Goal: Information Seeking & Learning: Learn about a topic

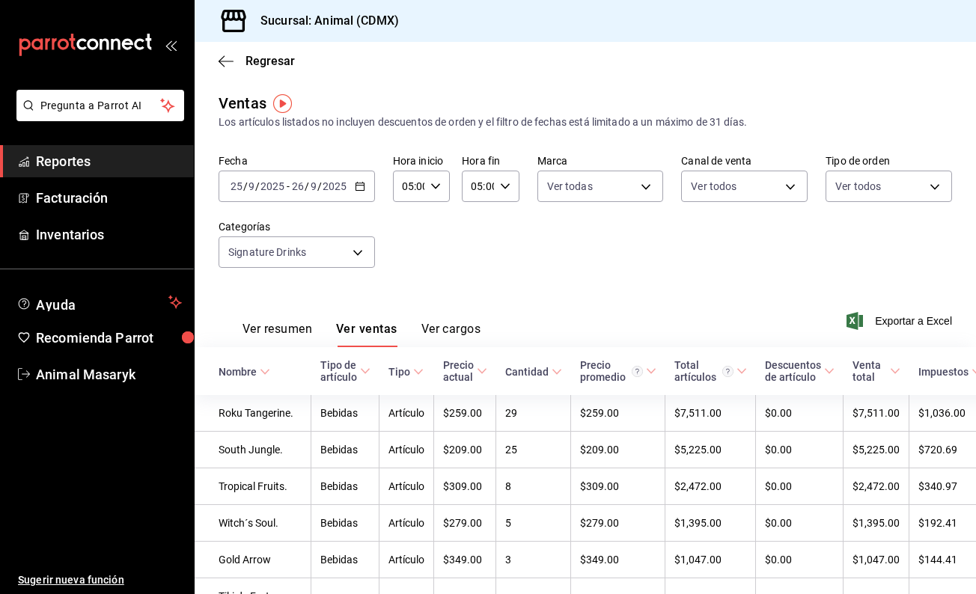
click at [363, 189] on \(Stroke\) "button" at bounding box center [359, 187] width 9 height 8
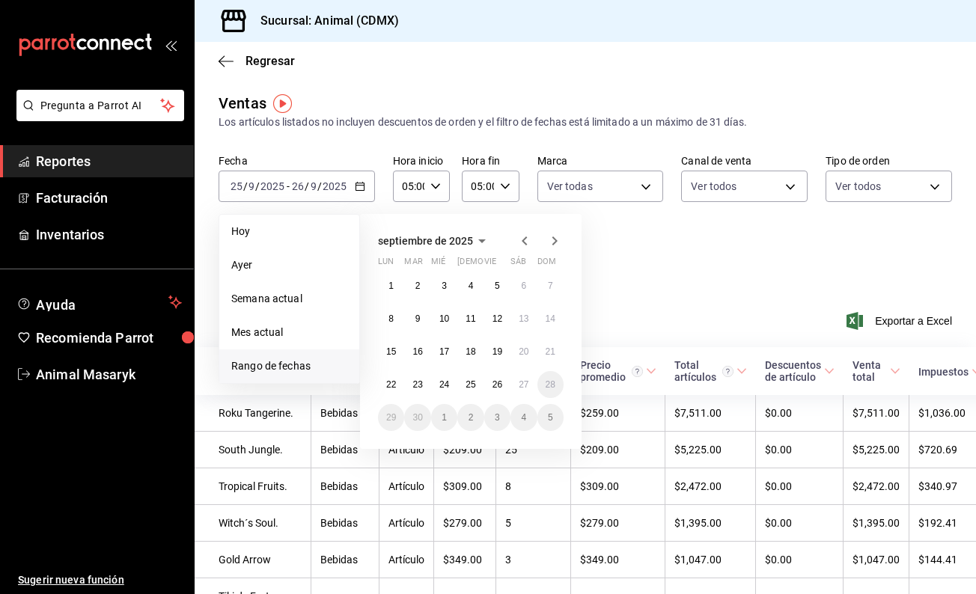
click at [489, 369] on div "1 2 3 4 5 6 7 8 9 10 11 12 13 14 15 16 17 18 19 20 21 22 23 24 25 26 27 28 29 3…" at bounding box center [471, 351] width 186 height 159
click at [500, 380] on abbr "26" at bounding box center [497, 384] width 10 height 10
click at [530, 382] on button "27" at bounding box center [523, 384] width 26 height 27
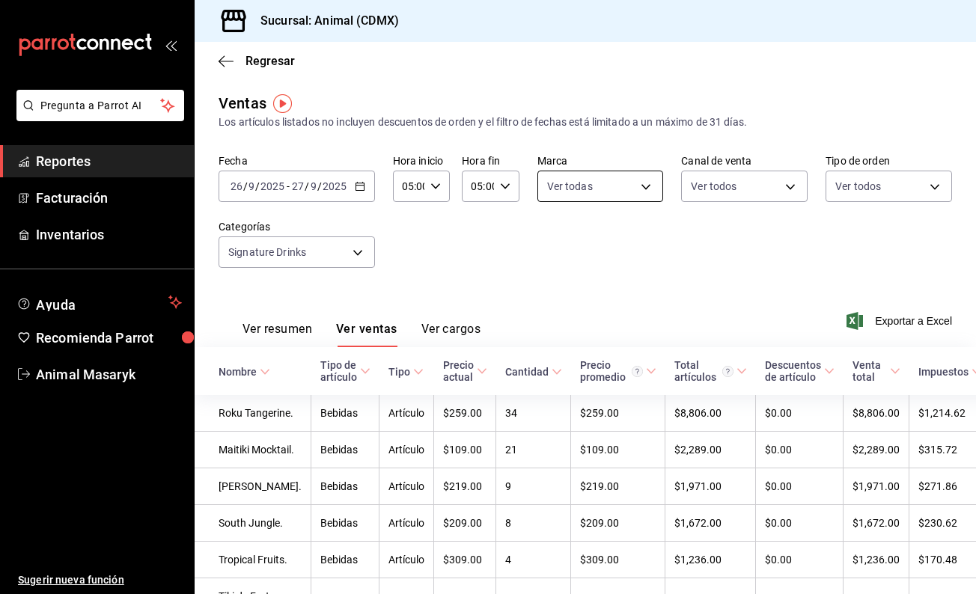
click at [649, 183] on body "Pregunta a Parrot AI Reportes Facturación Inventarios Ayuda Recomienda Parrot A…" at bounding box center [488, 297] width 976 height 594
click at [649, 183] on div at bounding box center [488, 297] width 976 height 594
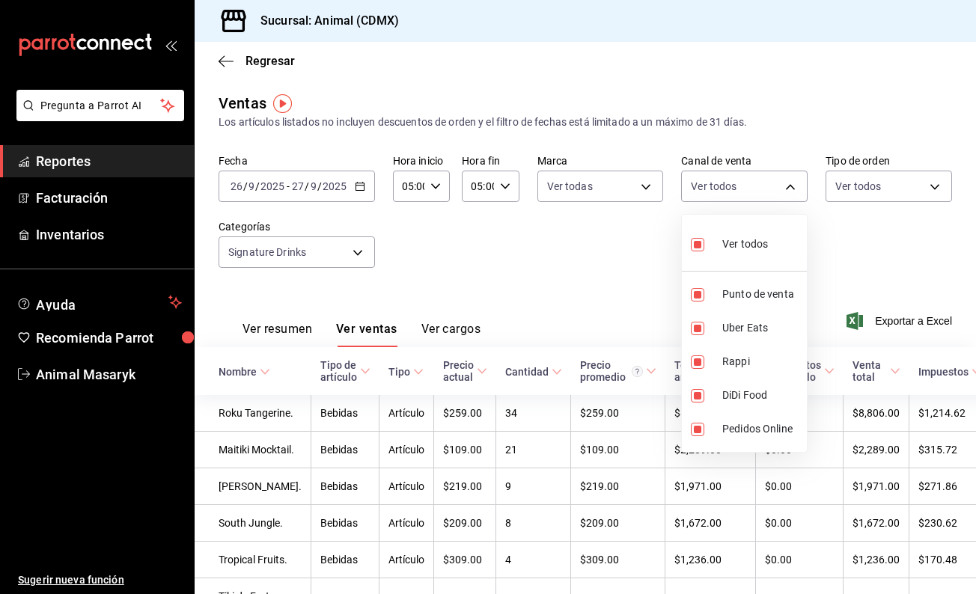
click at [762, 185] on body "Pregunta a Parrot AI Reportes Facturación Inventarios Ayuda Recomienda Parrot A…" at bounding box center [488, 297] width 976 height 594
click at [762, 185] on div at bounding box center [488, 297] width 976 height 594
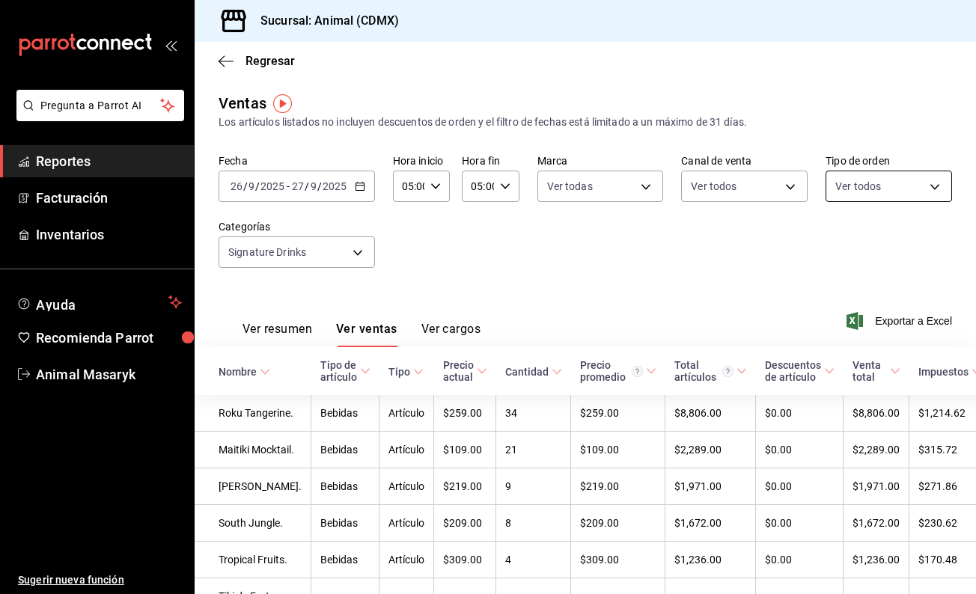
click at [890, 193] on body "Pregunta a Parrot AI Reportes Facturación Inventarios Ayuda Recomienda Parrot A…" at bounding box center [488, 297] width 976 height 594
click at [890, 193] on div at bounding box center [488, 297] width 976 height 594
click at [331, 252] on body "Pregunta a Parrot AI Reportes Facturación Inventarios Ayuda Recomienda Parrot A…" at bounding box center [488, 297] width 976 height 594
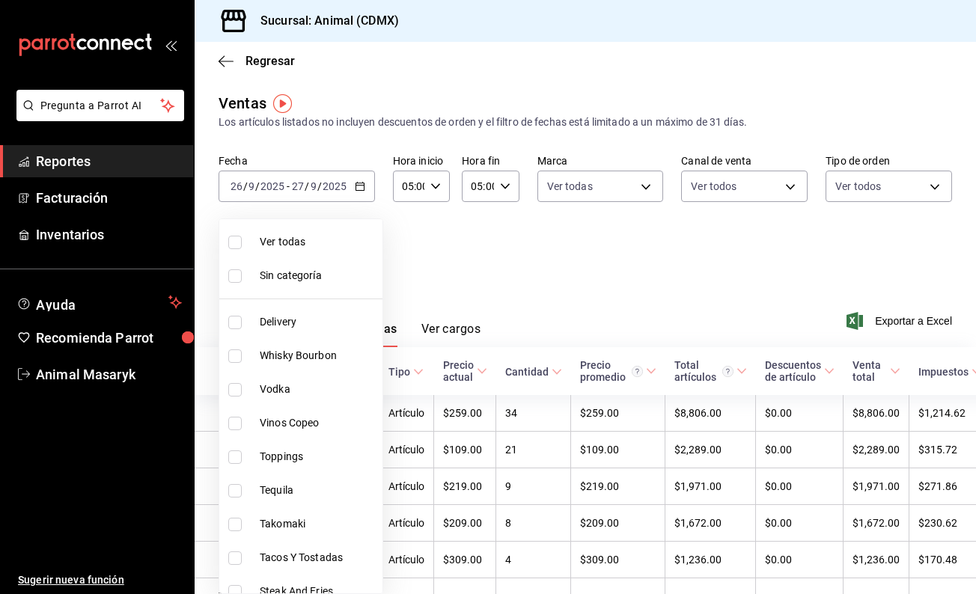
click at [321, 242] on span "Ver todas" at bounding box center [318, 242] width 117 height 16
type input "281688af-6220-48ae-86b9-ca5e6f63eb3e,2ffeebaa-176c-4024-95f8-553ffecca8da,37769…"
checkbox input "true"
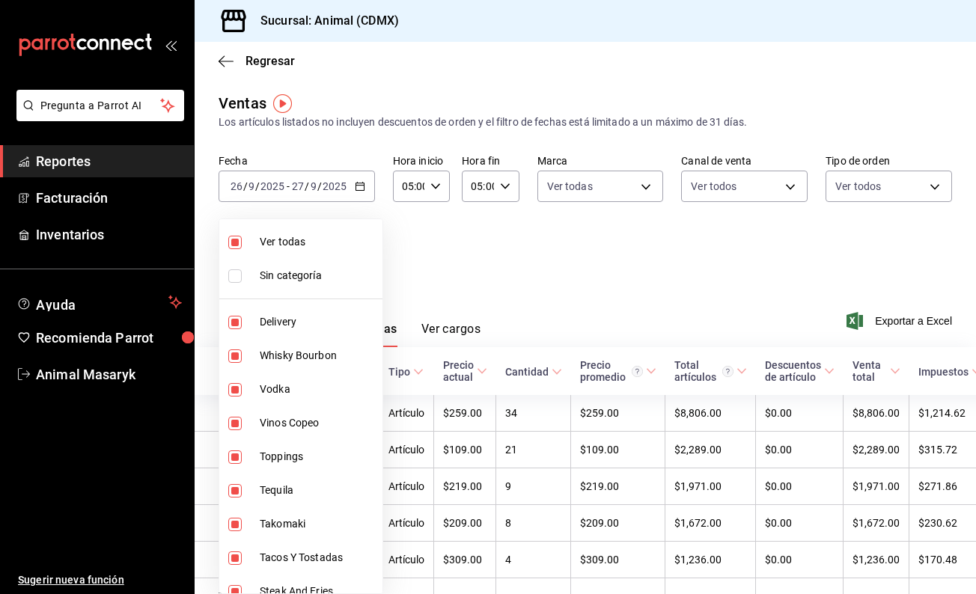
checkbox input "true"
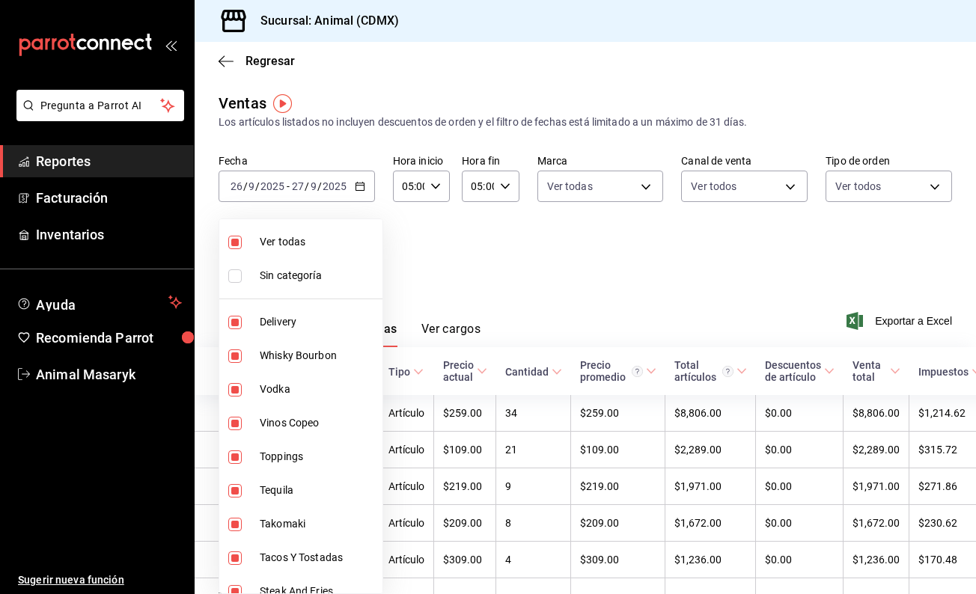
checkbox input "true"
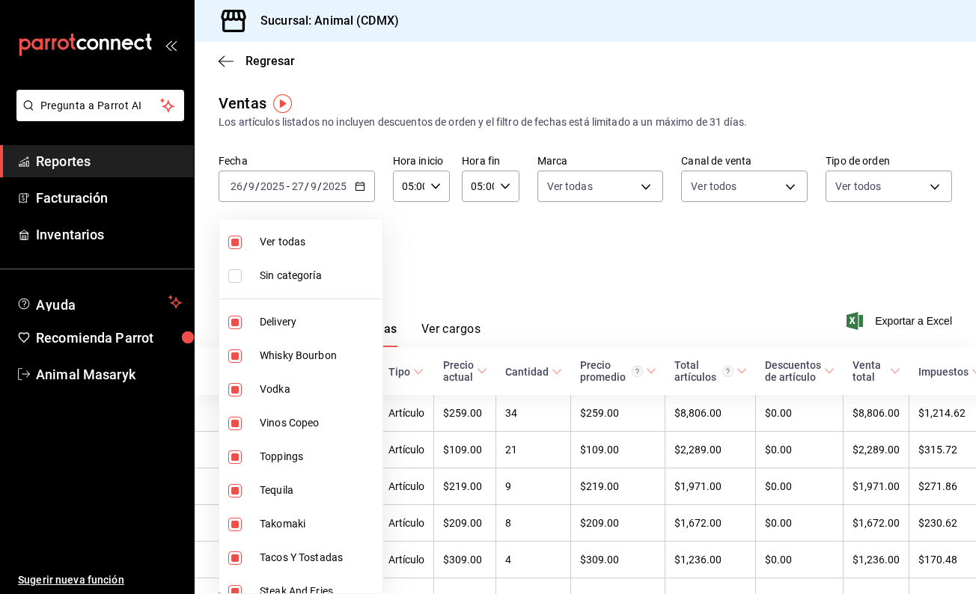
checkbox input "true"
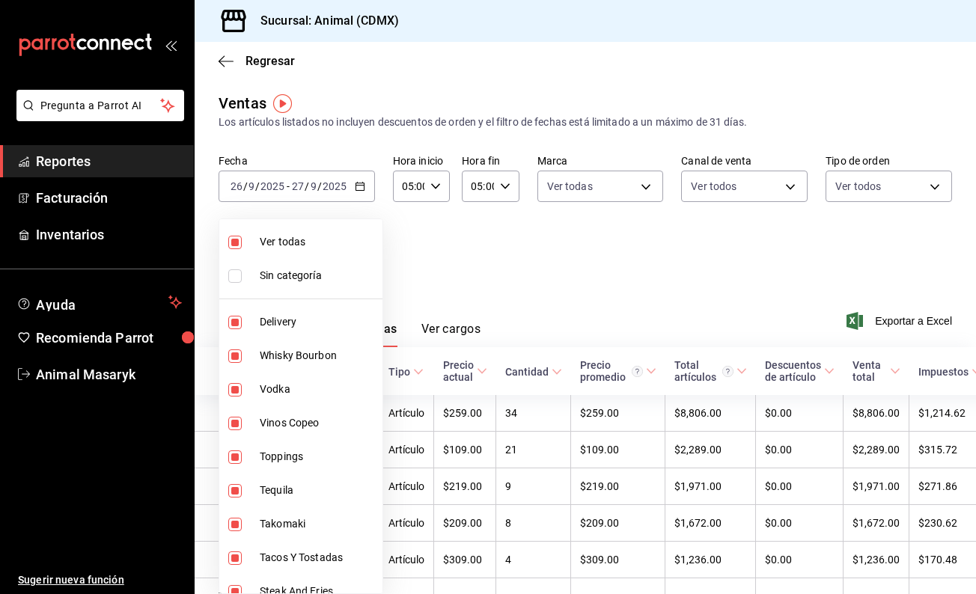
checkbox input "true"
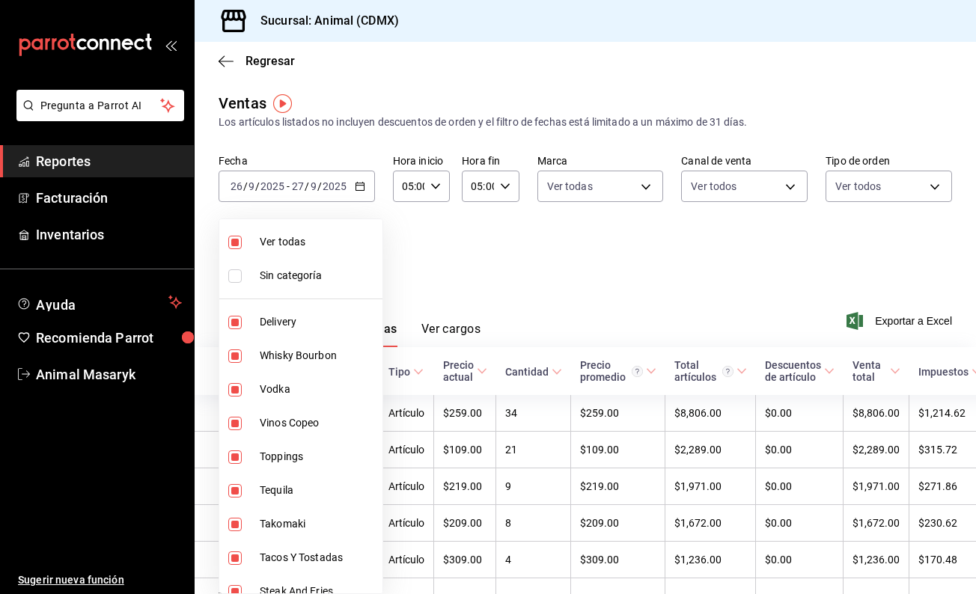
checkbox input "true"
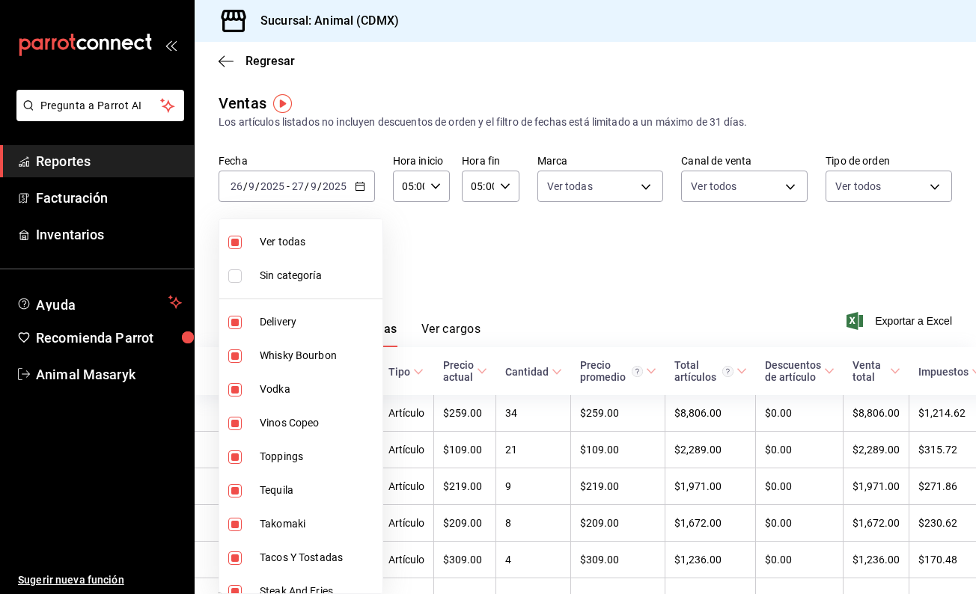
checkbox input "true"
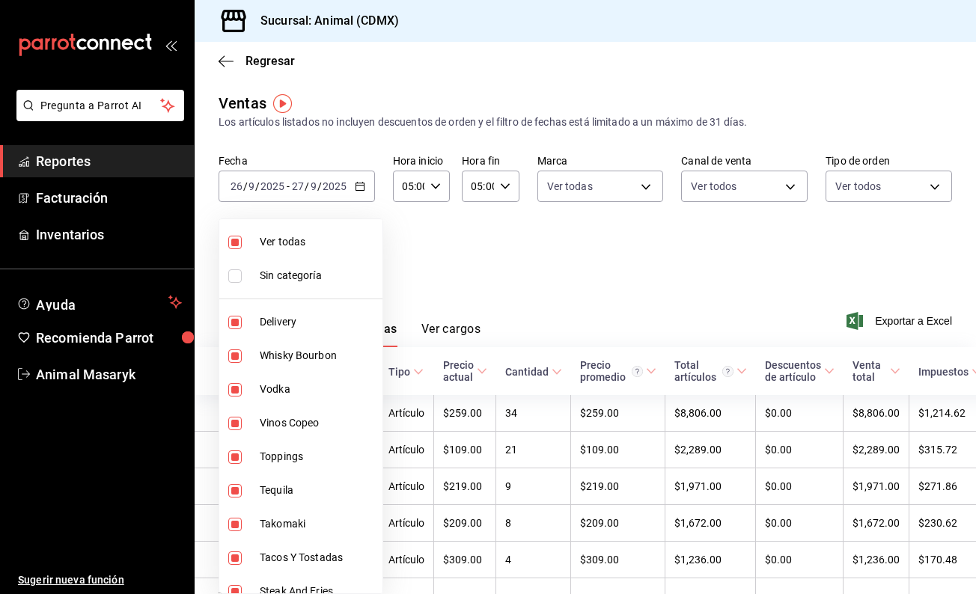
checkbox input "true"
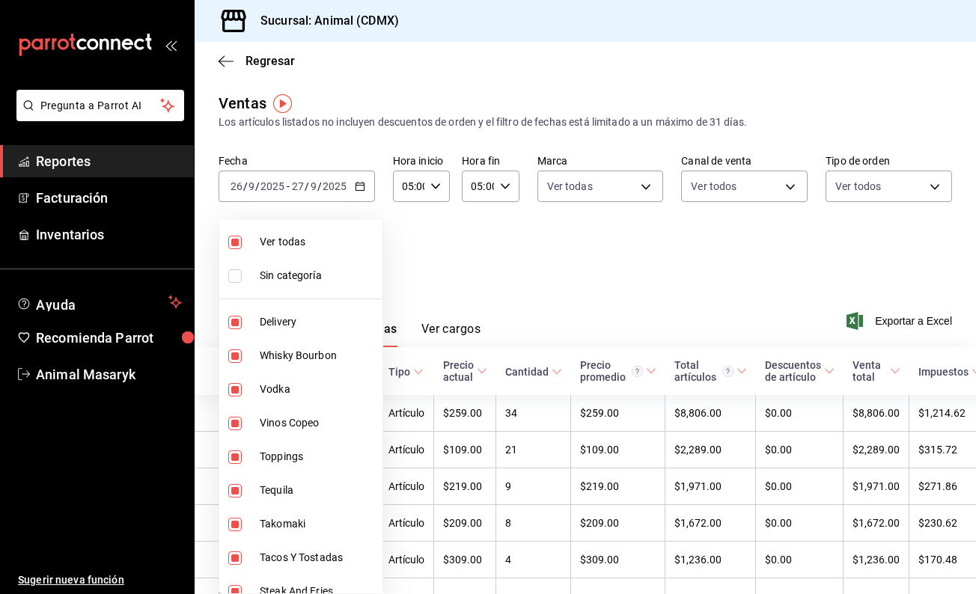
checkbox input "true"
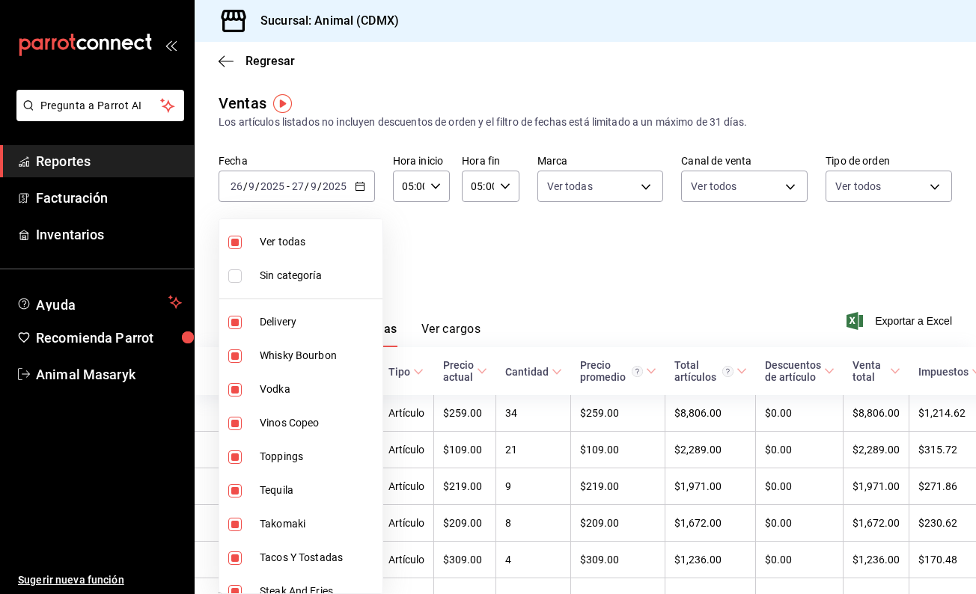
checkbox input "true"
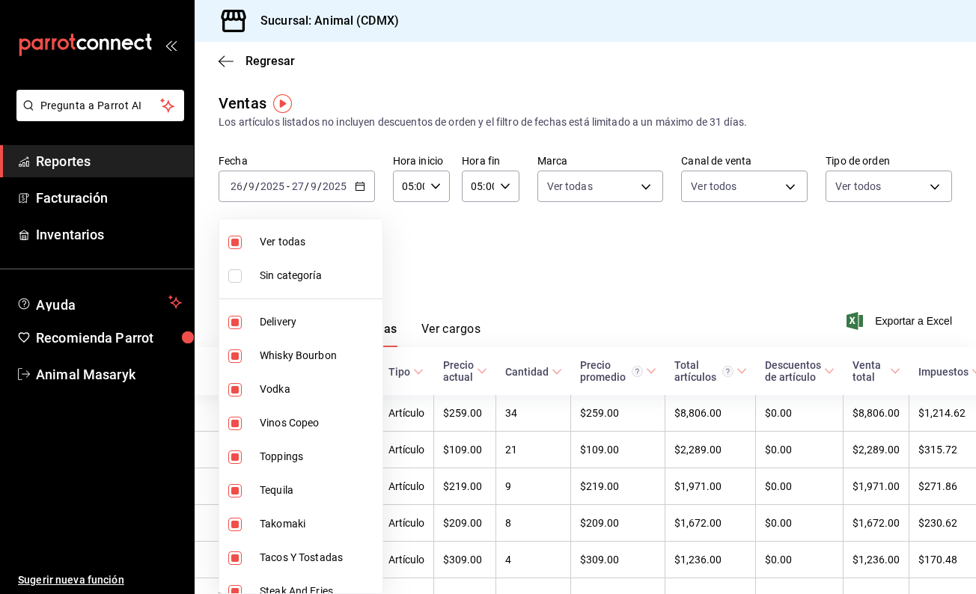
checkbox input "true"
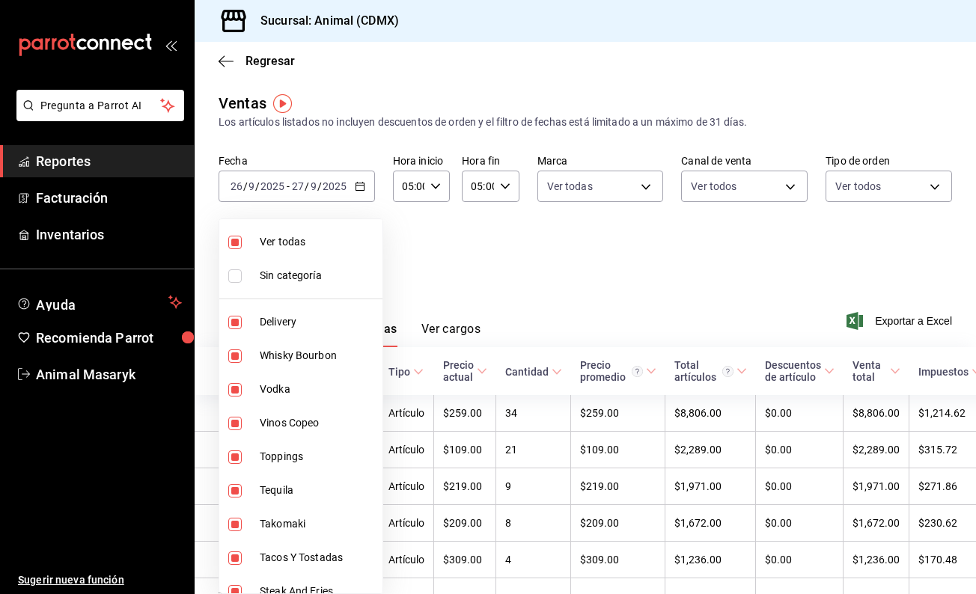
checkbox input "true"
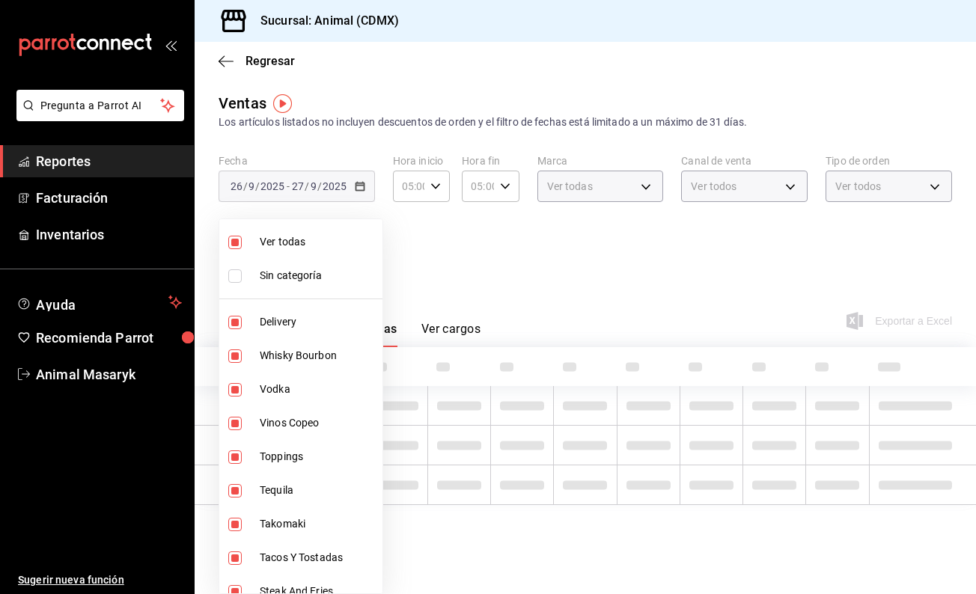
click at [321, 242] on span "Ver todas" at bounding box center [318, 242] width 117 height 16
checkbox input "false"
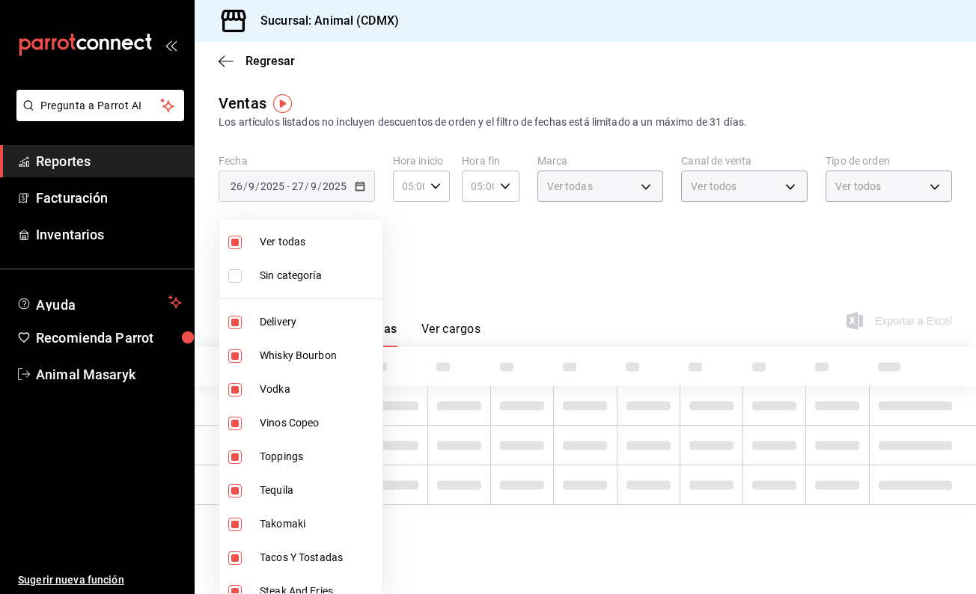
checkbox input "false"
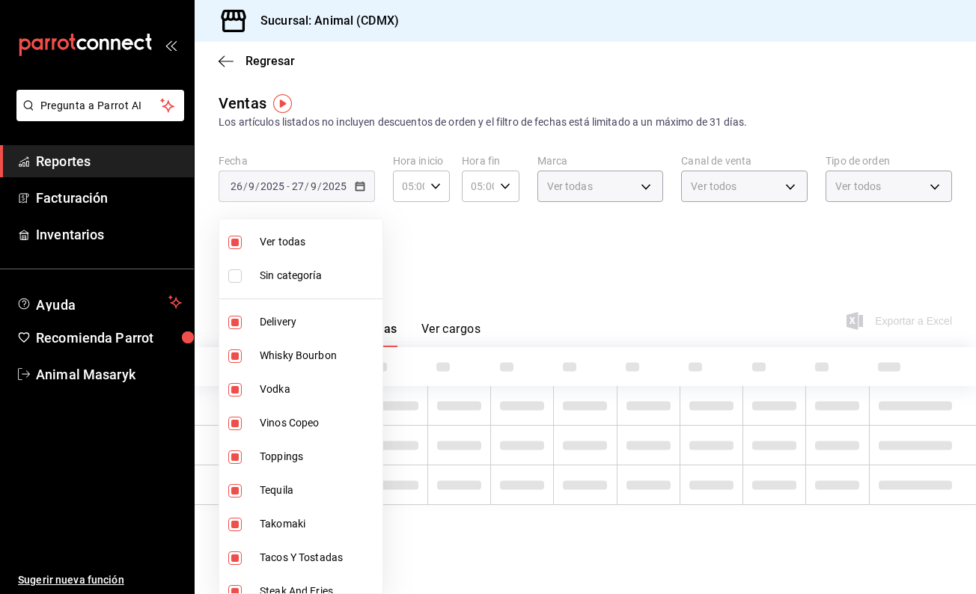
checkbox input "false"
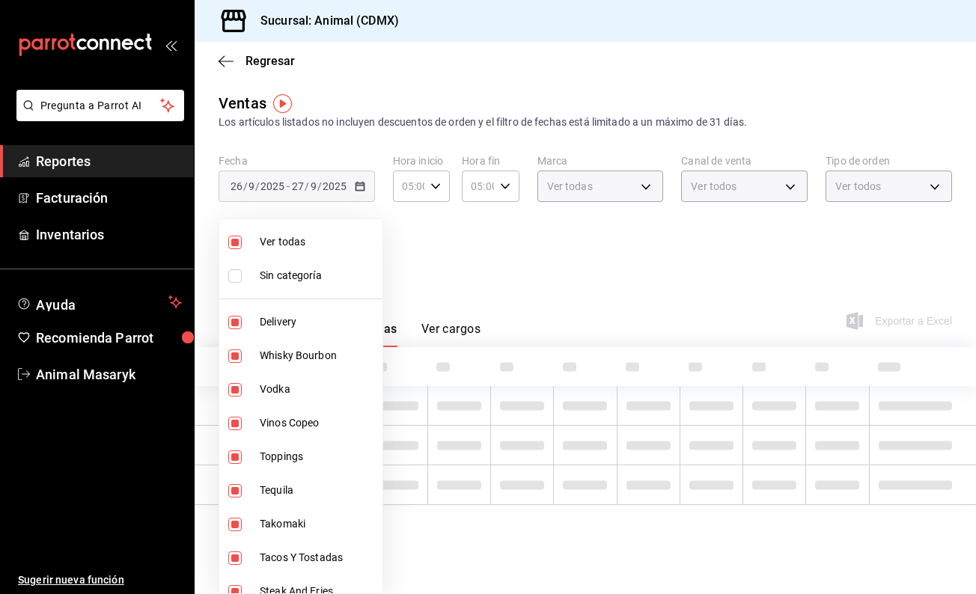
checkbox input "false"
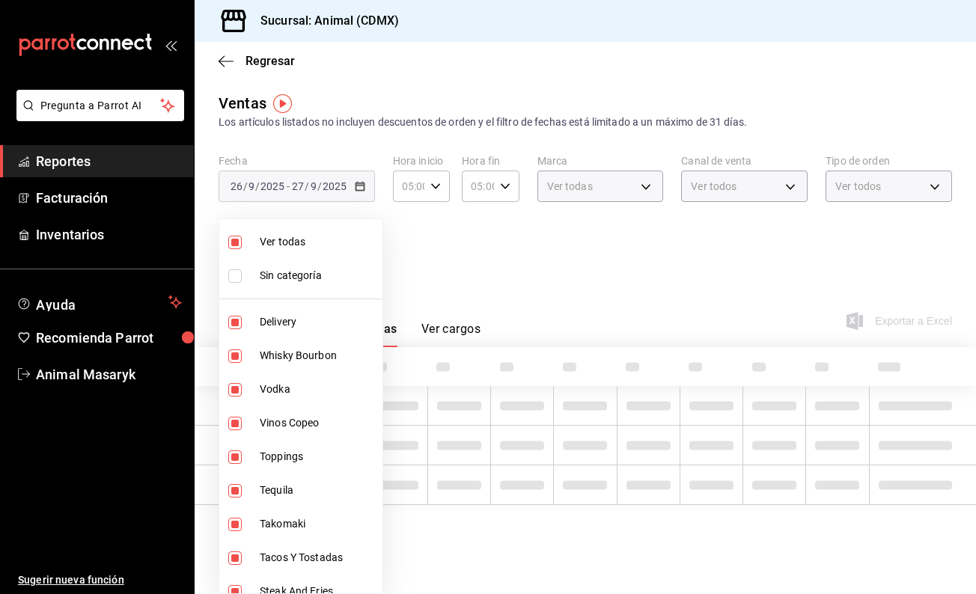
checkbox input "false"
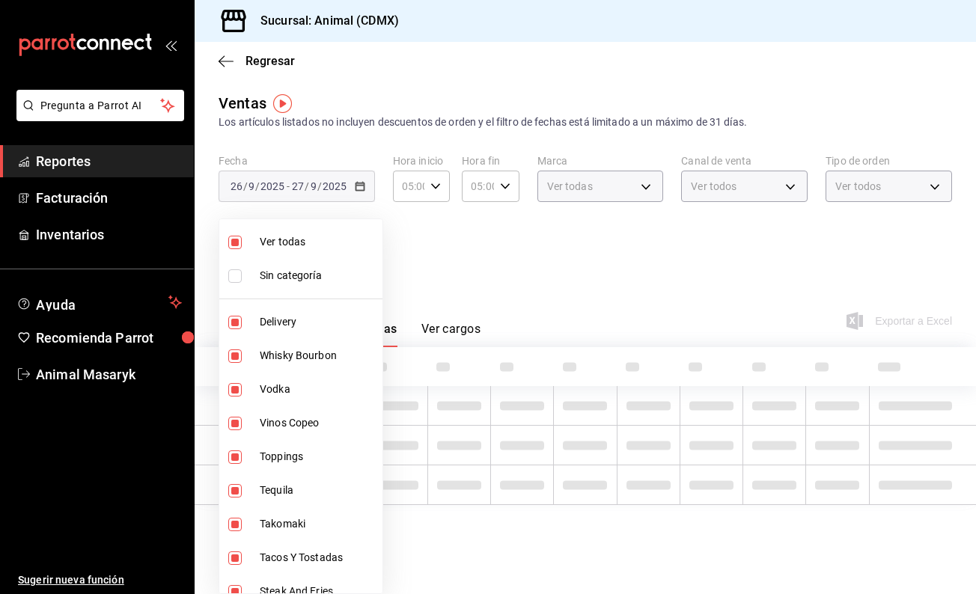
checkbox input "false"
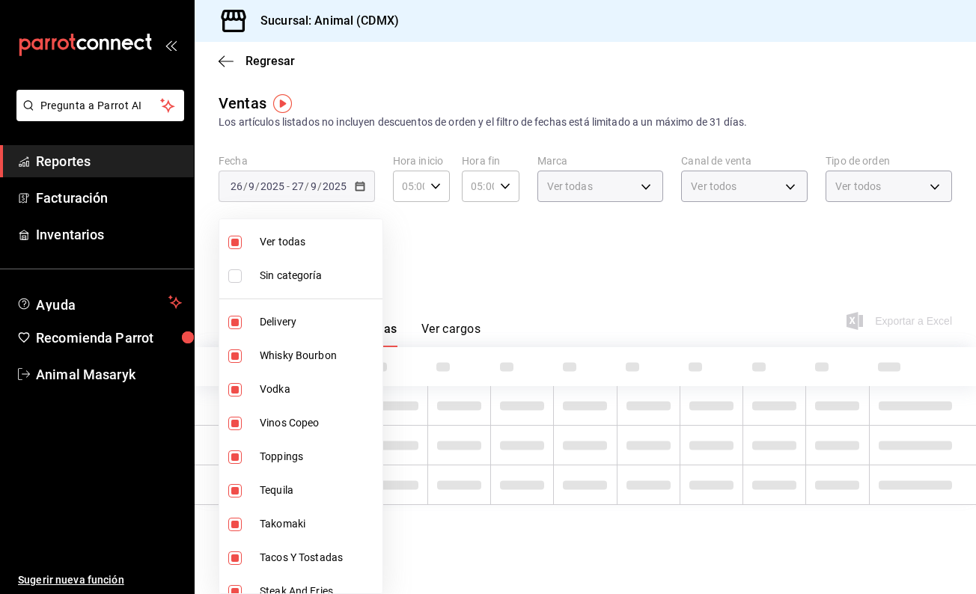
checkbox input "false"
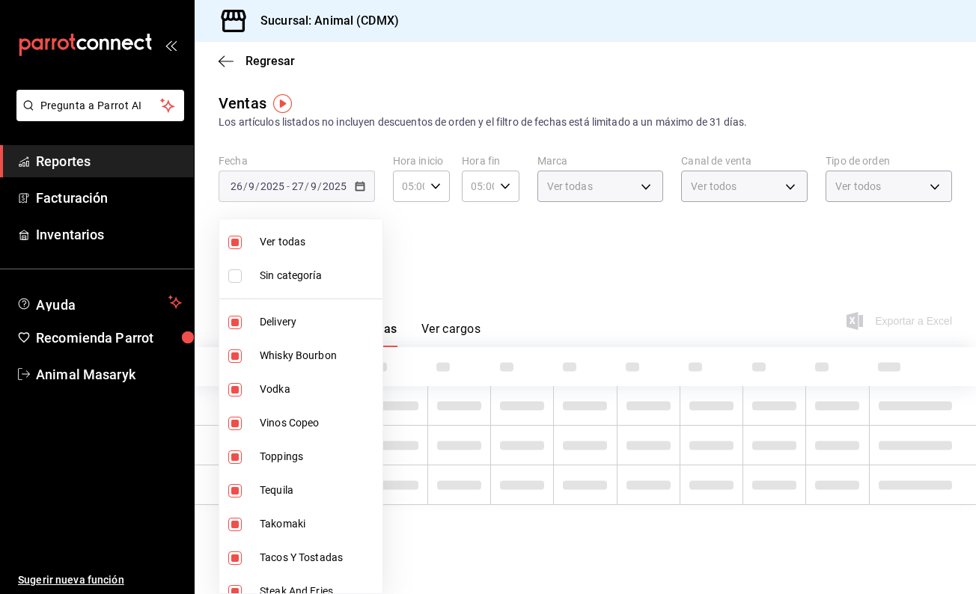
checkbox input "false"
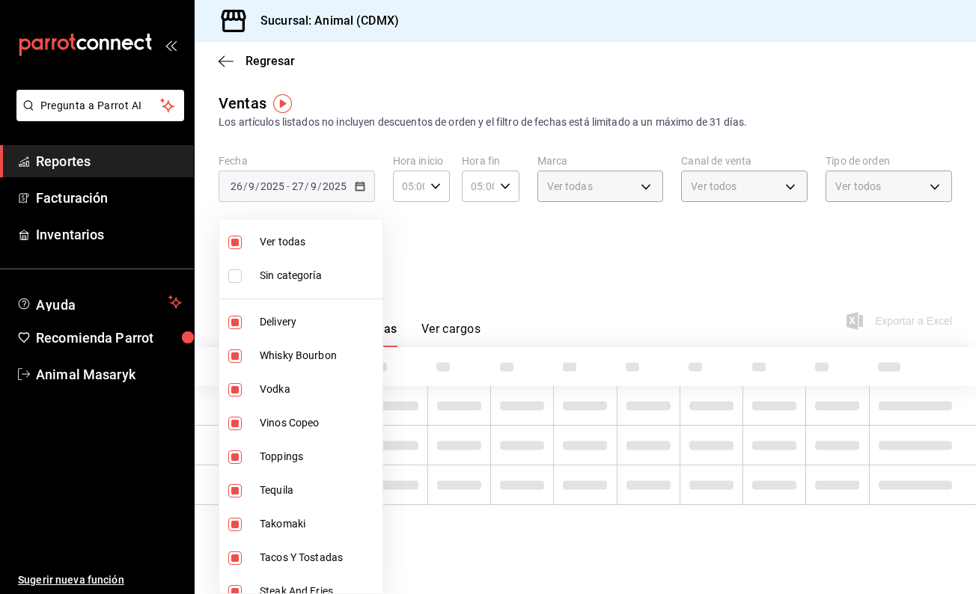
checkbox input "false"
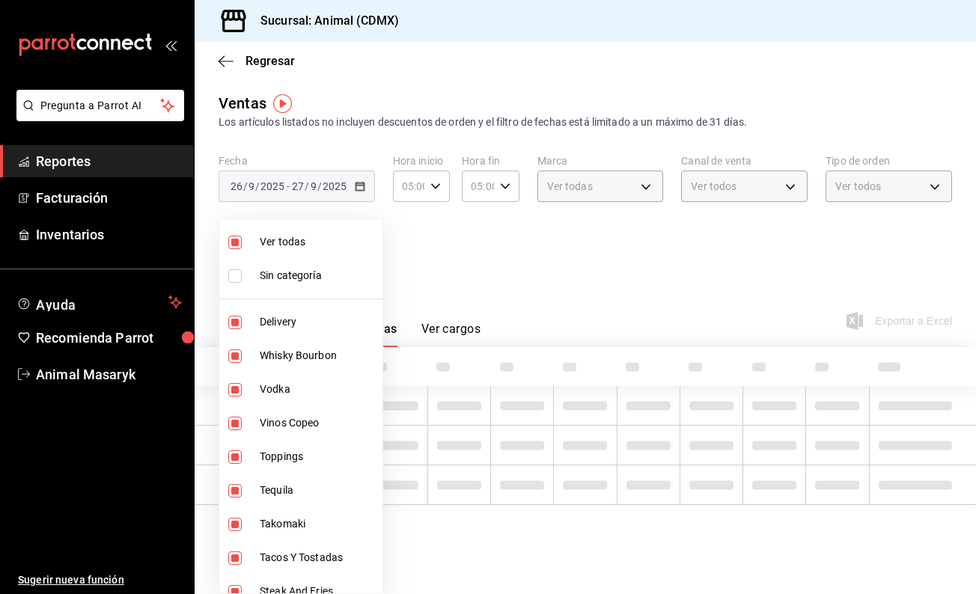
checkbox input "false"
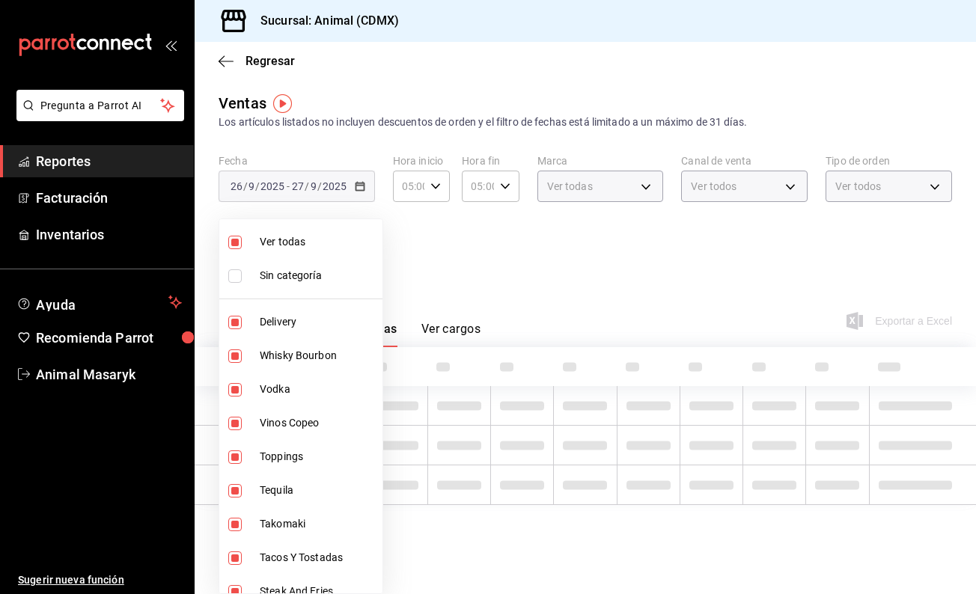
checkbox input "false"
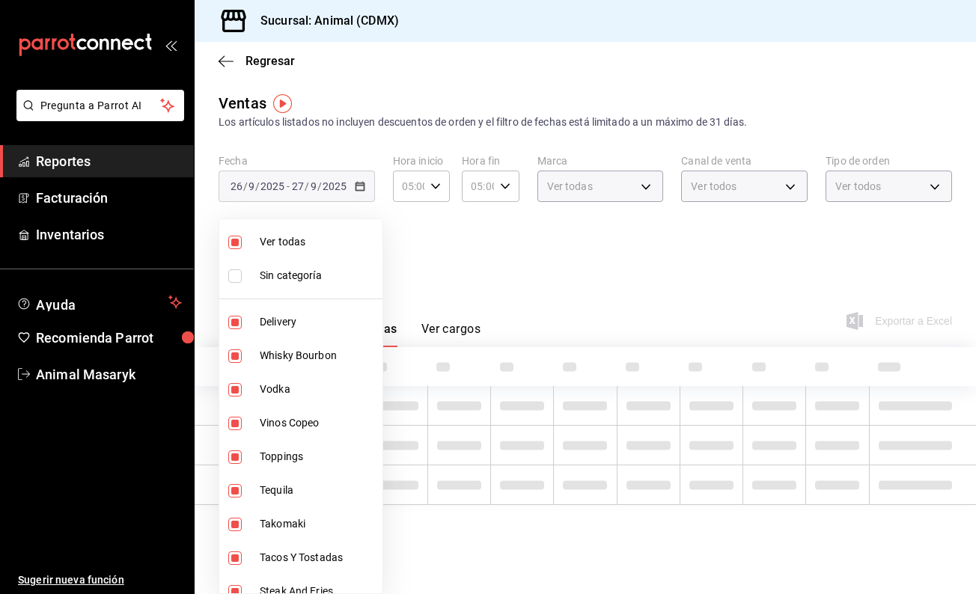
checkbox input "false"
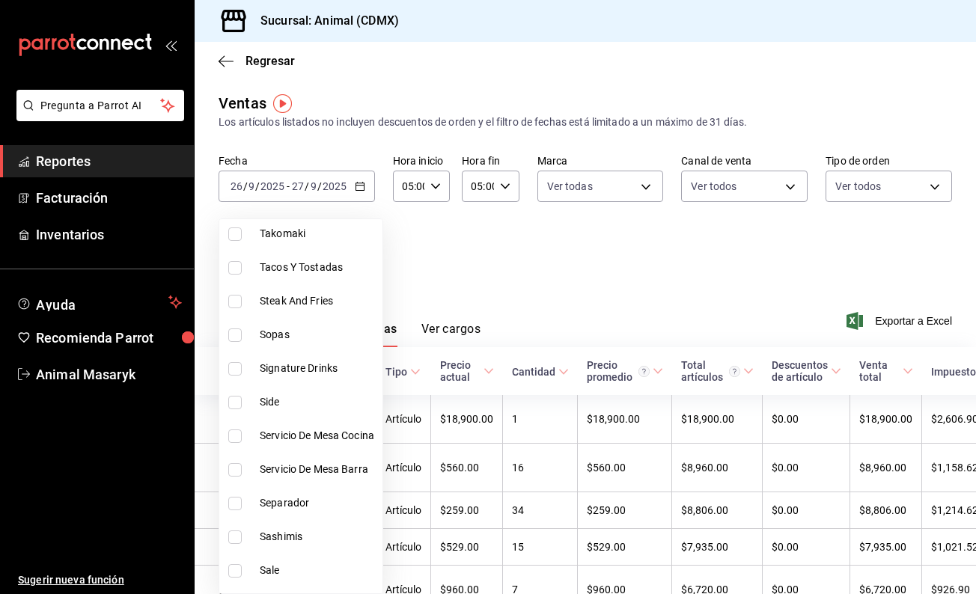
scroll to position [291, 0]
click at [328, 379] on li "Signature Drinks" at bounding box center [300, 368] width 163 height 34
type input "5c100383-0995-4928-ac5d-10ee9c0e08e5"
checkbox input "true"
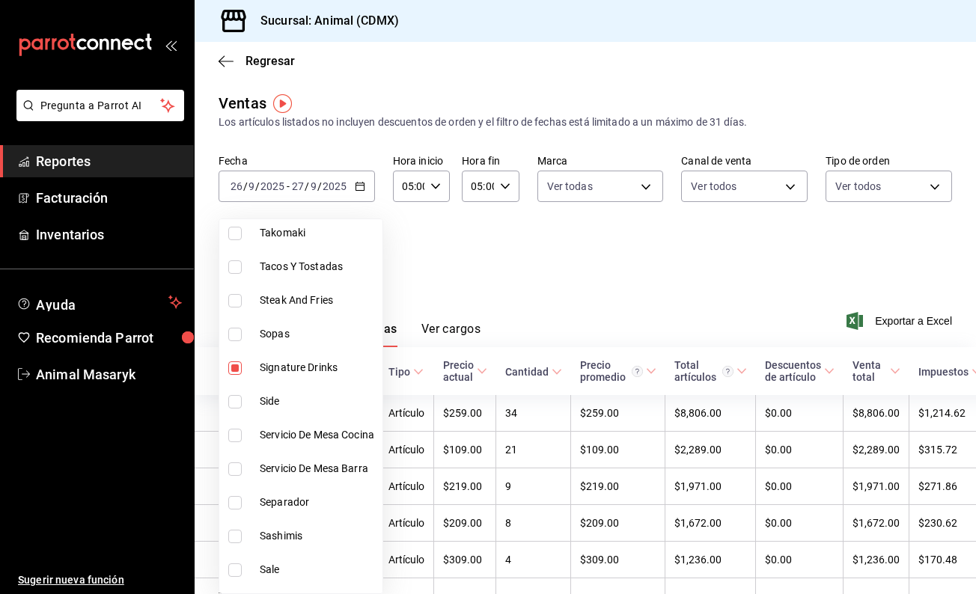
click at [495, 287] on div at bounding box center [488, 297] width 976 height 594
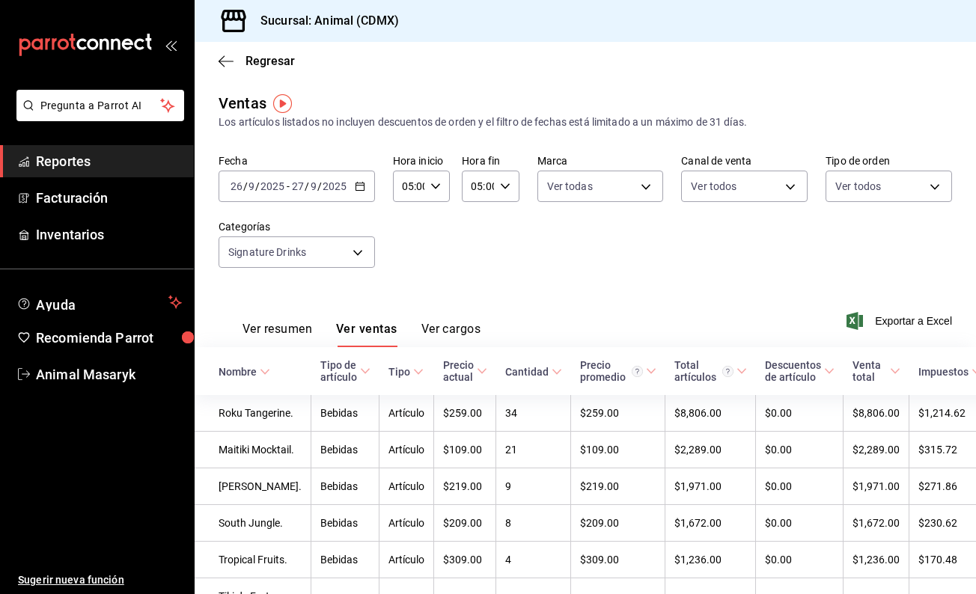
click at [292, 331] on button "Ver resumen" at bounding box center [277, 334] width 70 height 25
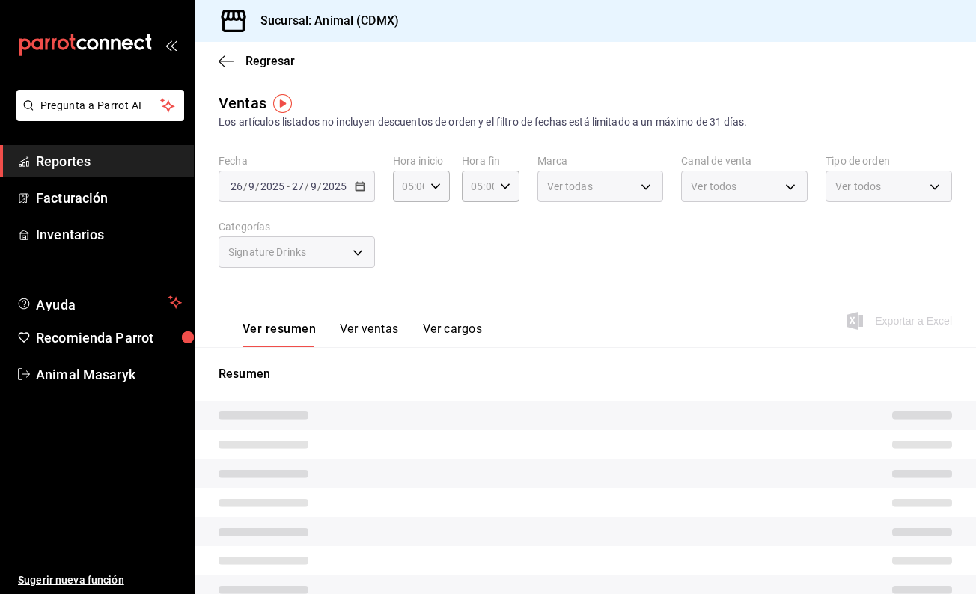
click at [374, 328] on button "Ver ventas" at bounding box center [369, 334] width 59 height 25
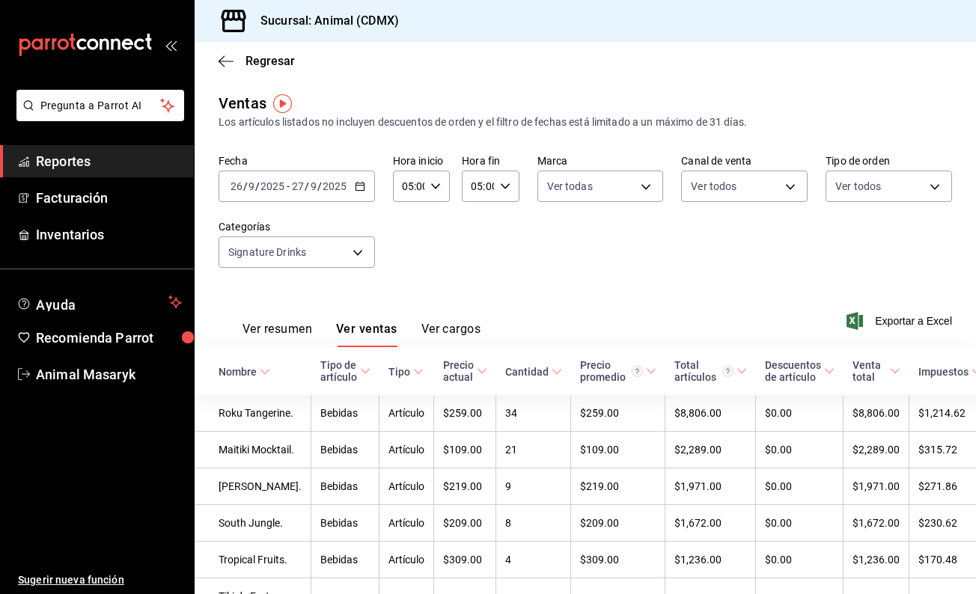
click at [272, 340] on button "Ver resumen" at bounding box center [277, 334] width 70 height 25
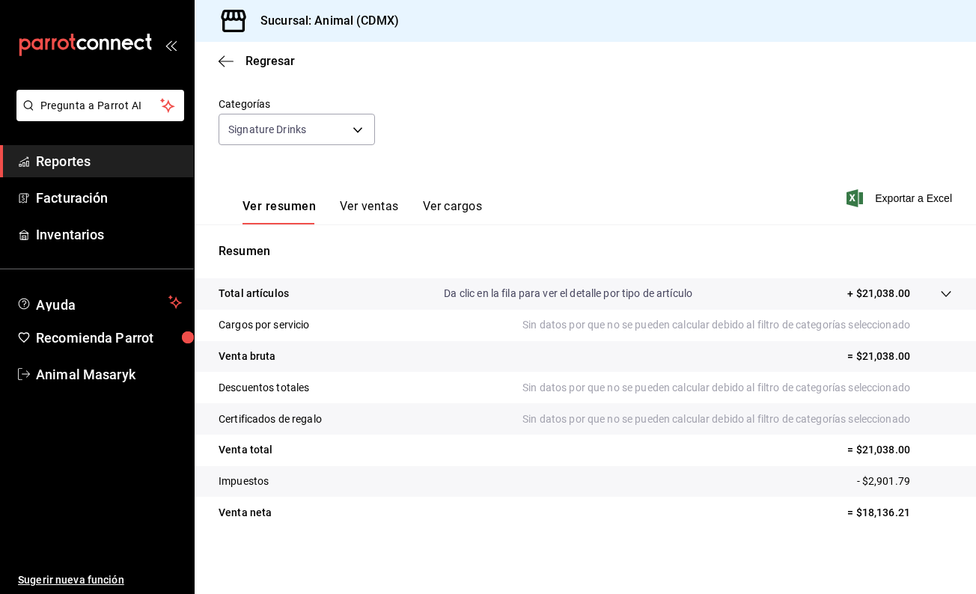
click at [361, 206] on button "Ver ventas" at bounding box center [369, 211] width 59 height 25
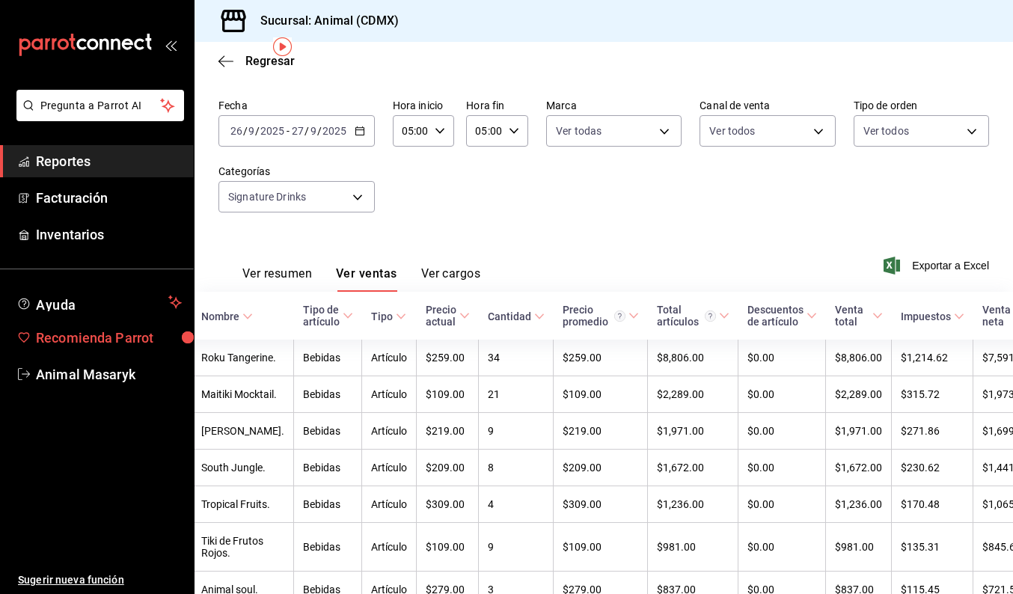
scroll to position [58, 0]
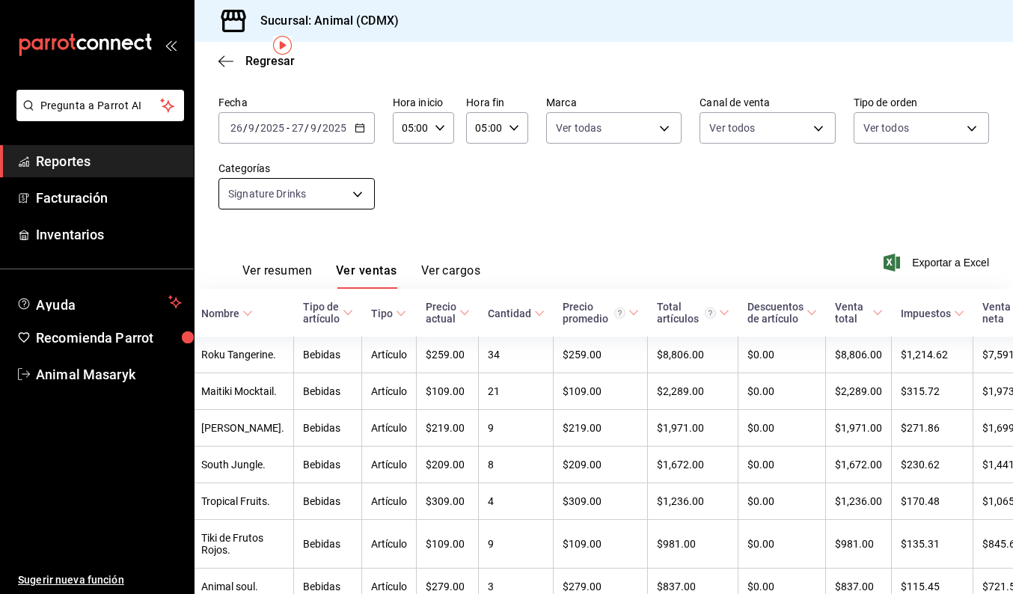
click at [337, 189] on body "Pregunta a Parrot AI Reportes Facturación Inventarios Ayuda Recomienda Parrot A…" at bounding box center [506, 297] width 1013 height 594
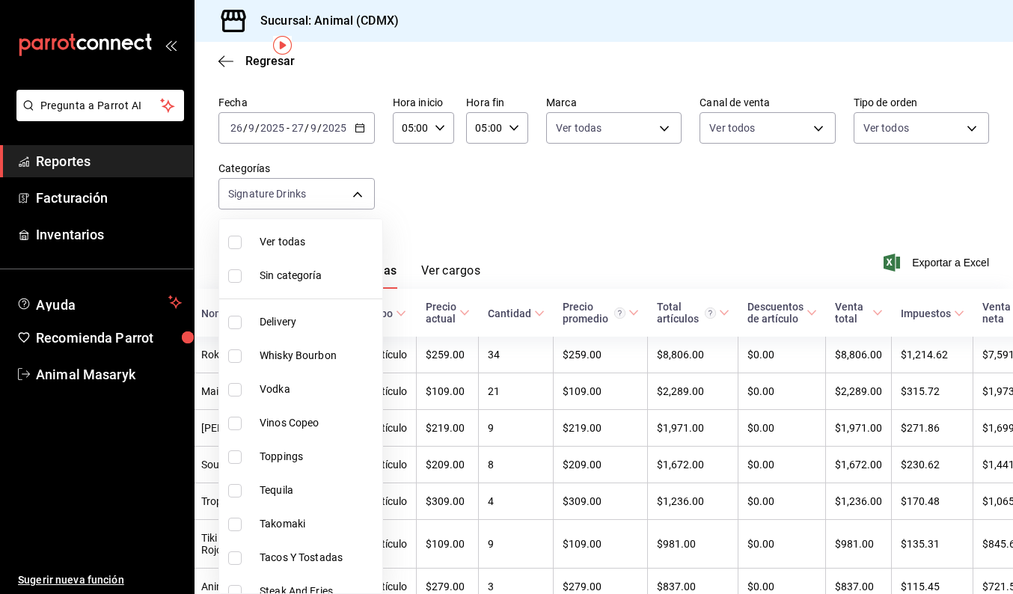
click at [303, 239] on span "Ver todas" at bounding box center [318, 242] width 117 height 16
type input "281688af-6220-48ae-86b9-ca5e6f63eb3e,2ffeebaa-176c-4024-95f8-553ffecca8da,37769…"
checkbox input "true"
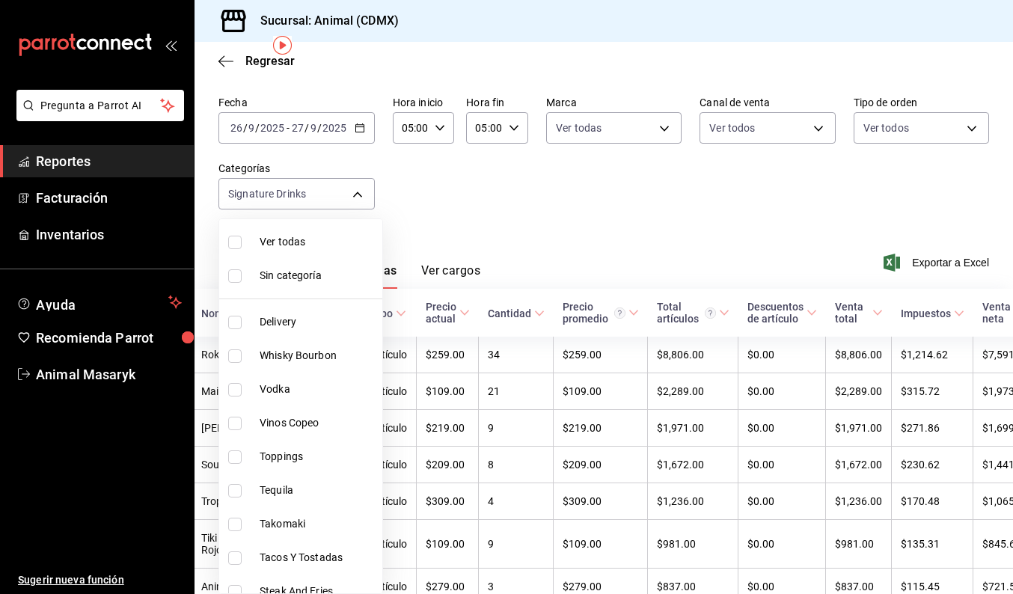
checkbox input "true"
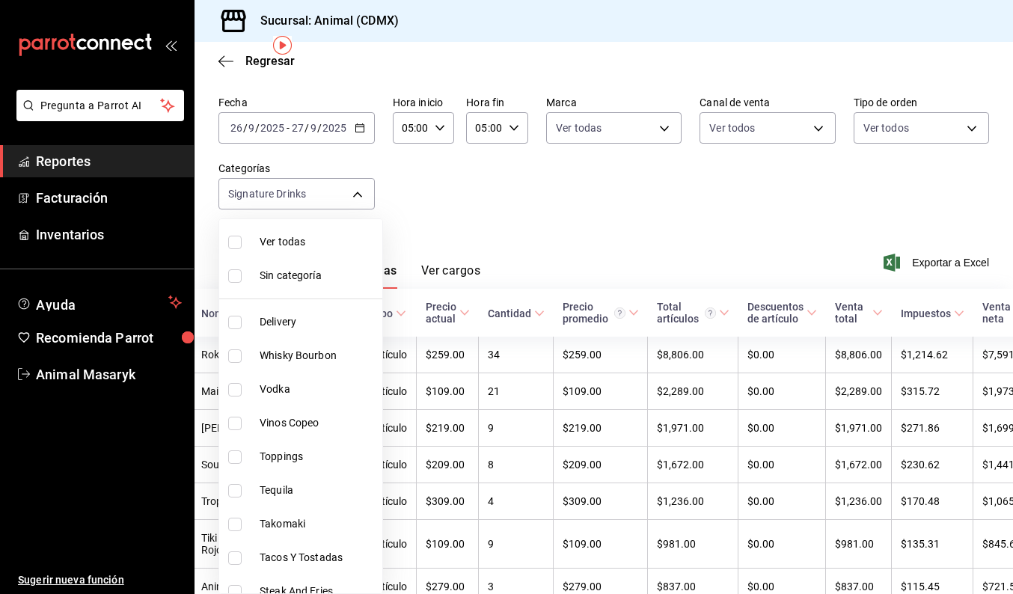
checkbox input "true"
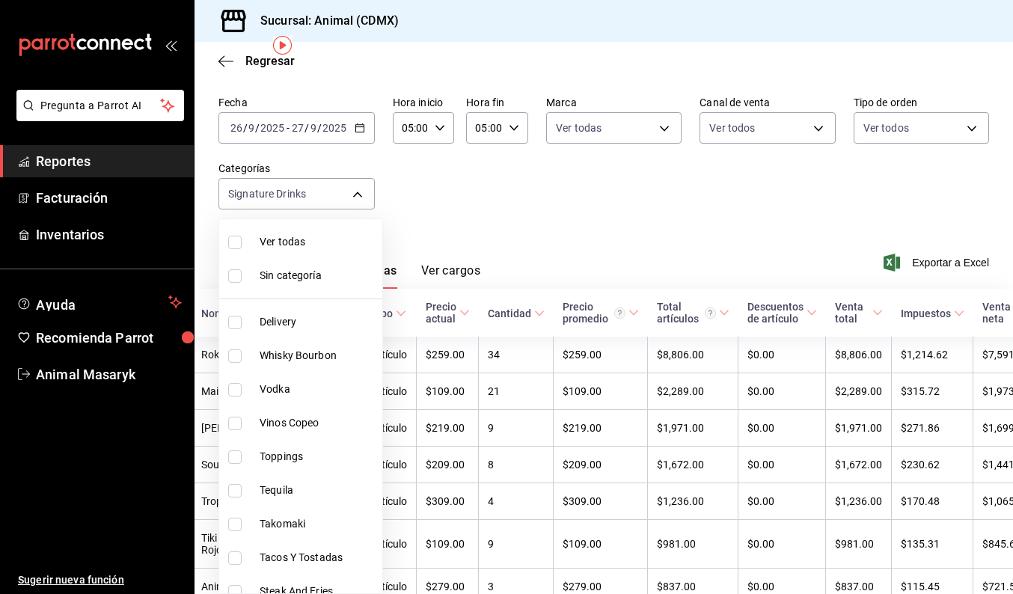
checkbox input "true"
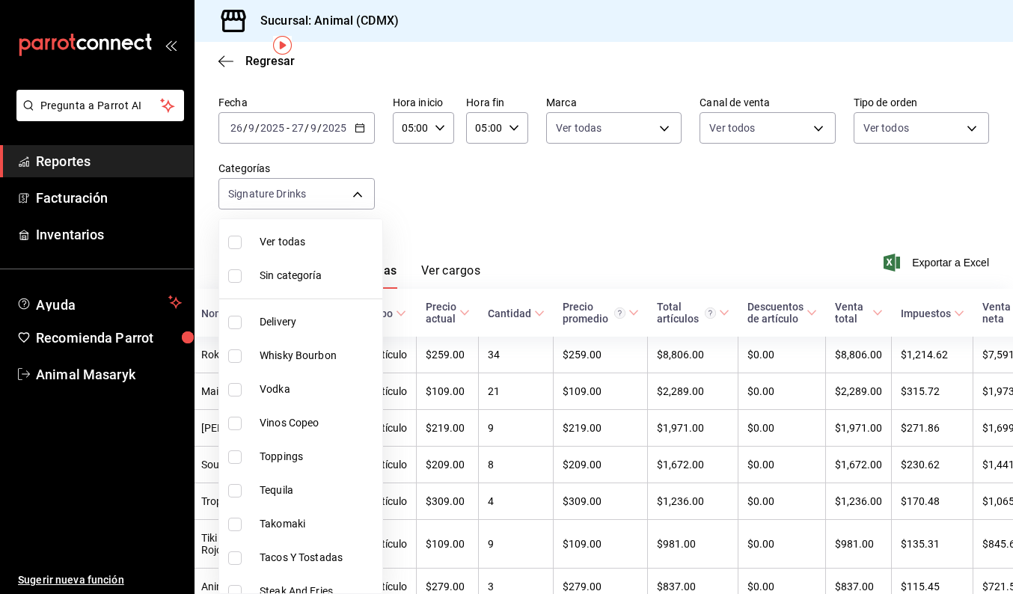
checkbox input "true"
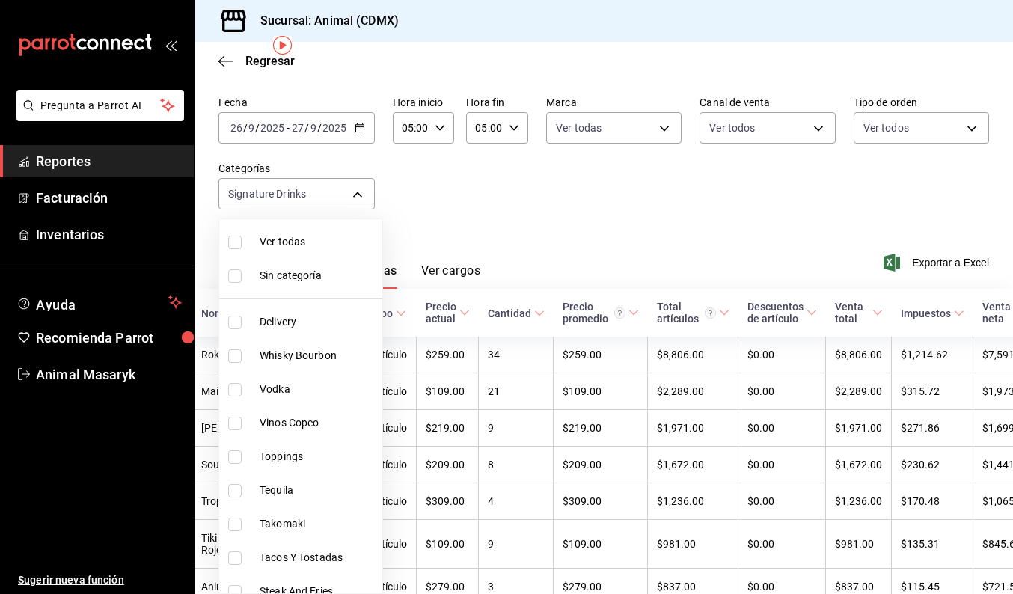
checkbox input "true"
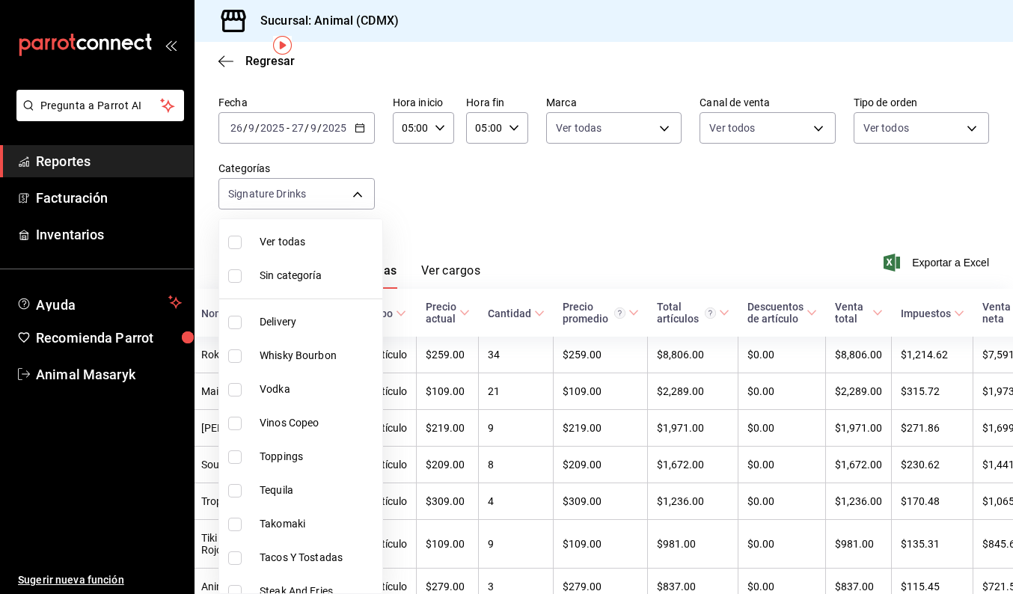
checkbox input "true"
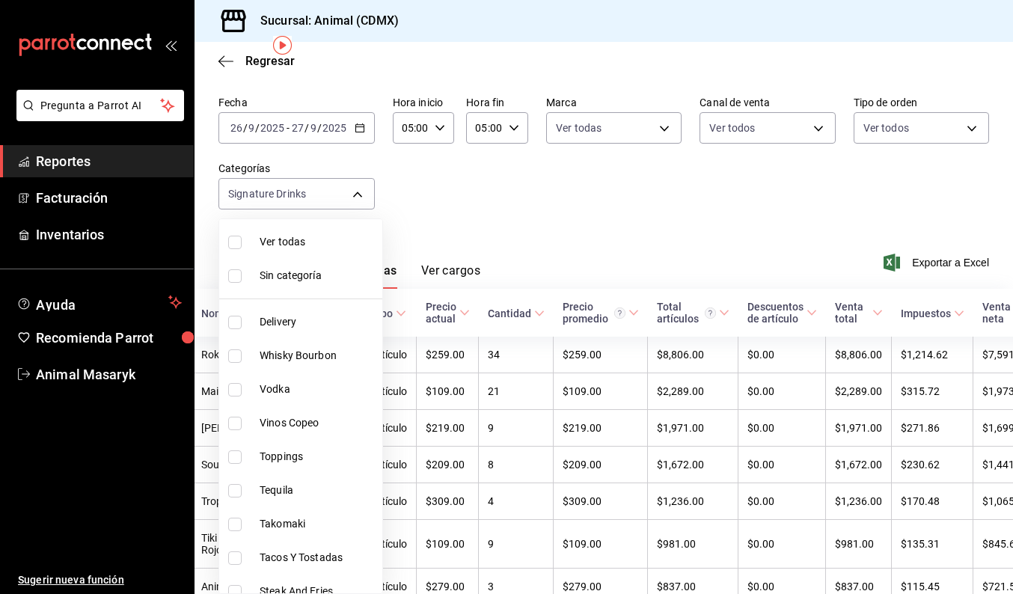
checkbox input "true"
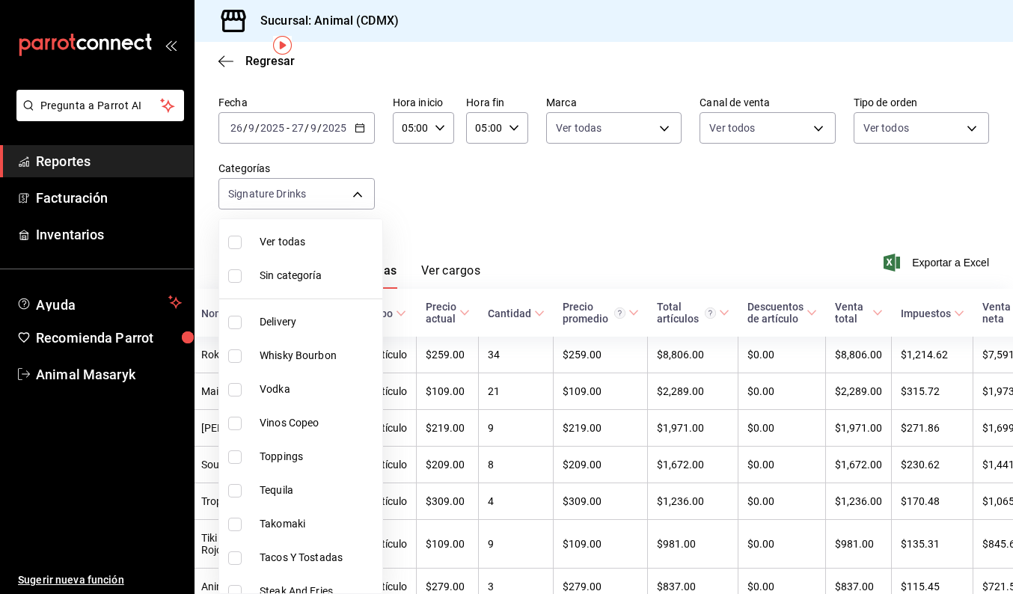
checkbox input "true"
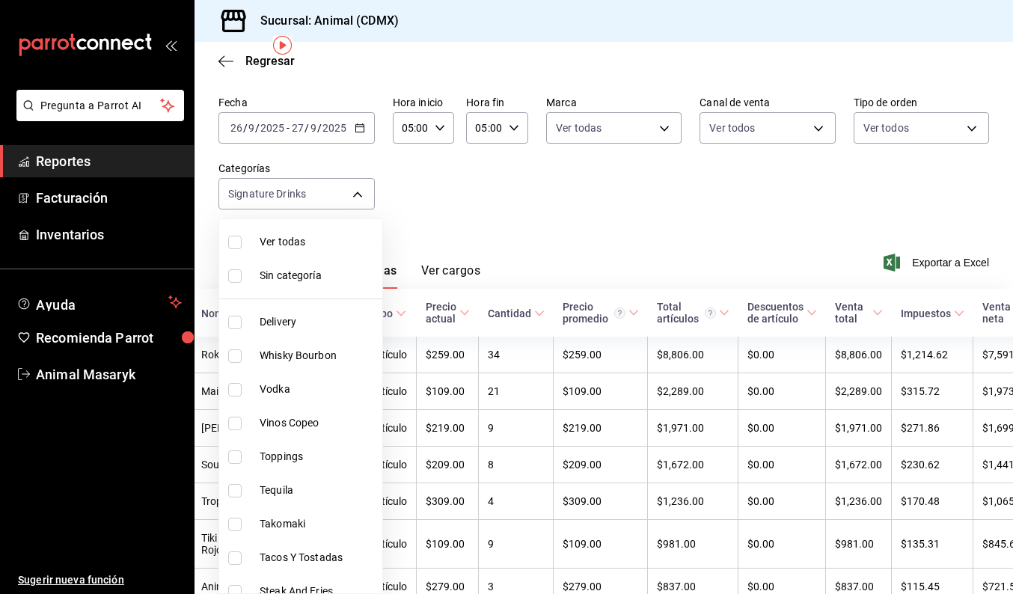
checkbox input "true"
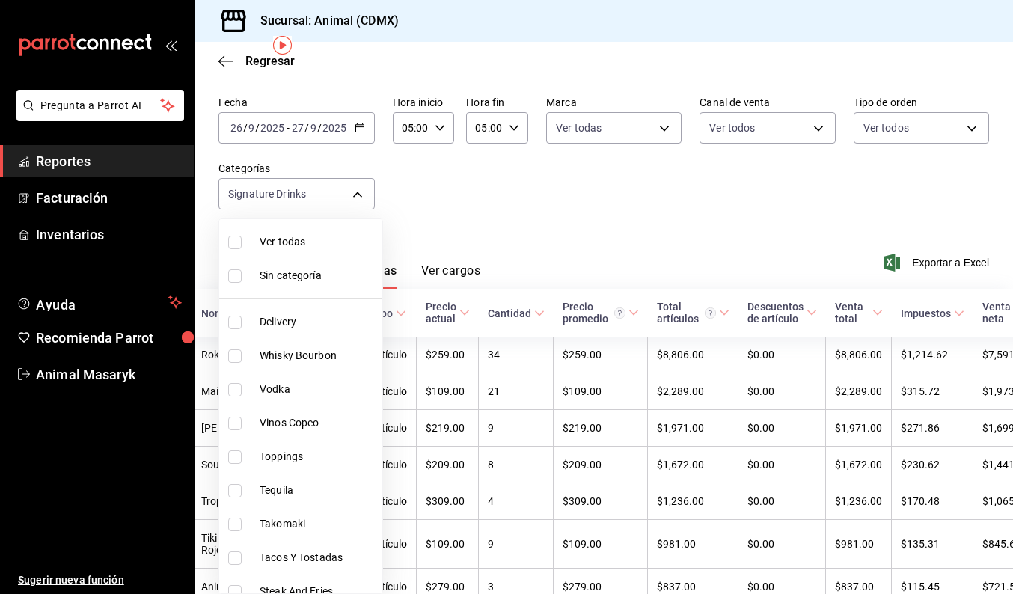
checkbox input "true"
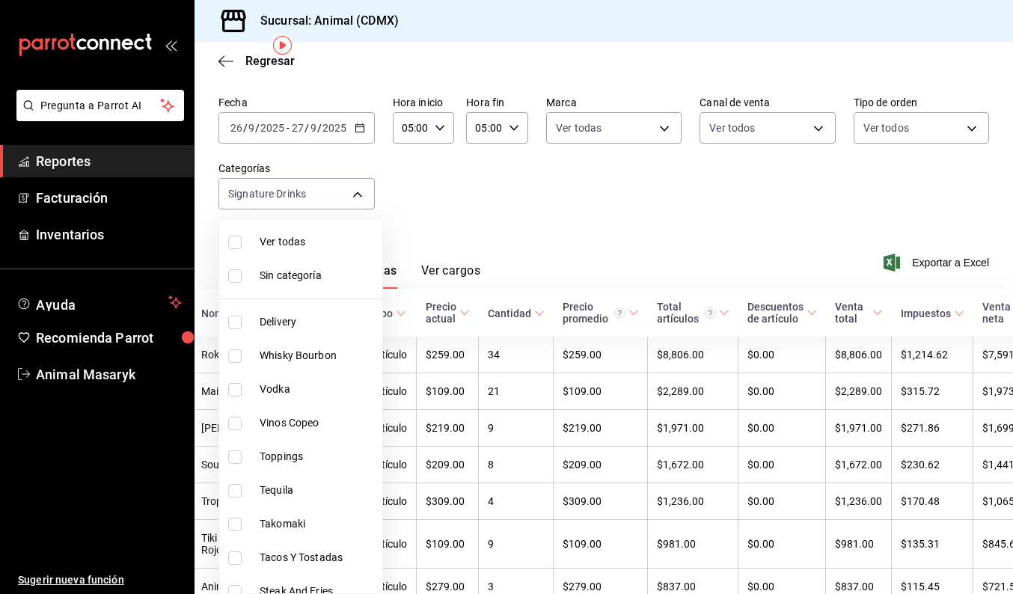
checkbox input "true"
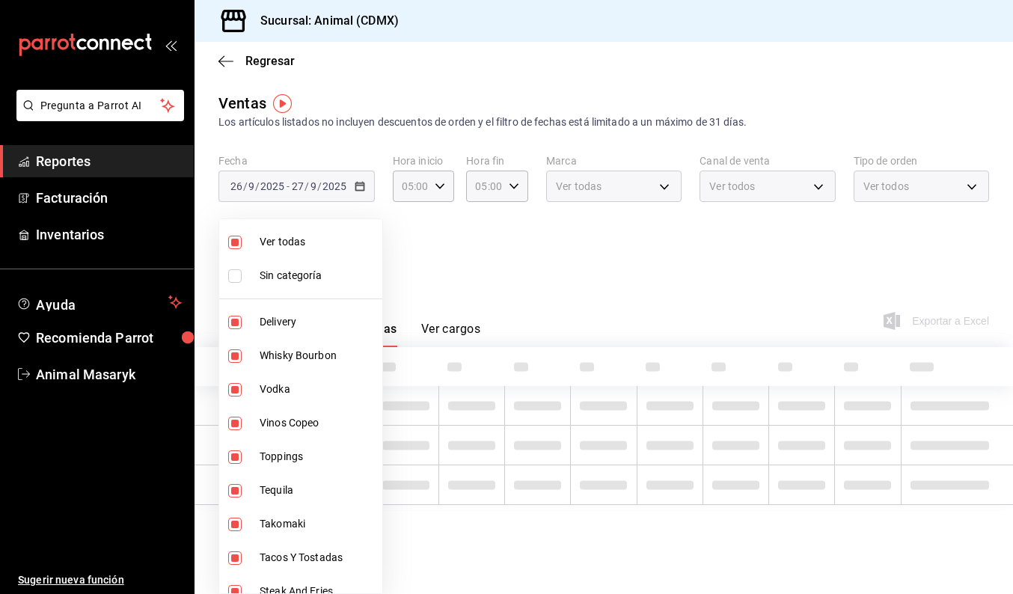
click at [303, 239] on span "Ver todas" at bounding box center [318, 242] width 117 height 16
checkbox input "false"
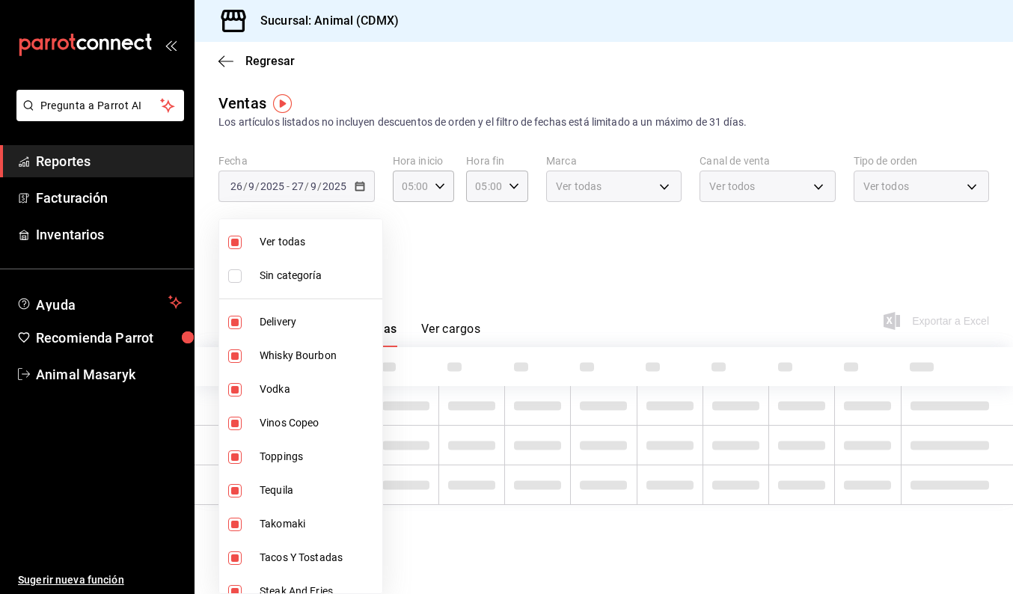
checkbox input "false"
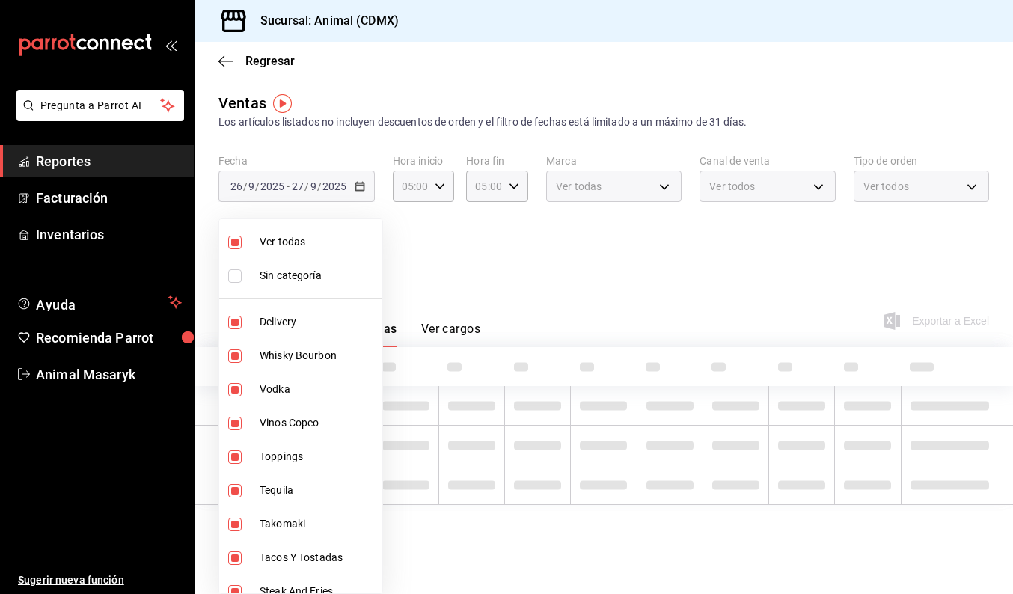
checkbox input "false"
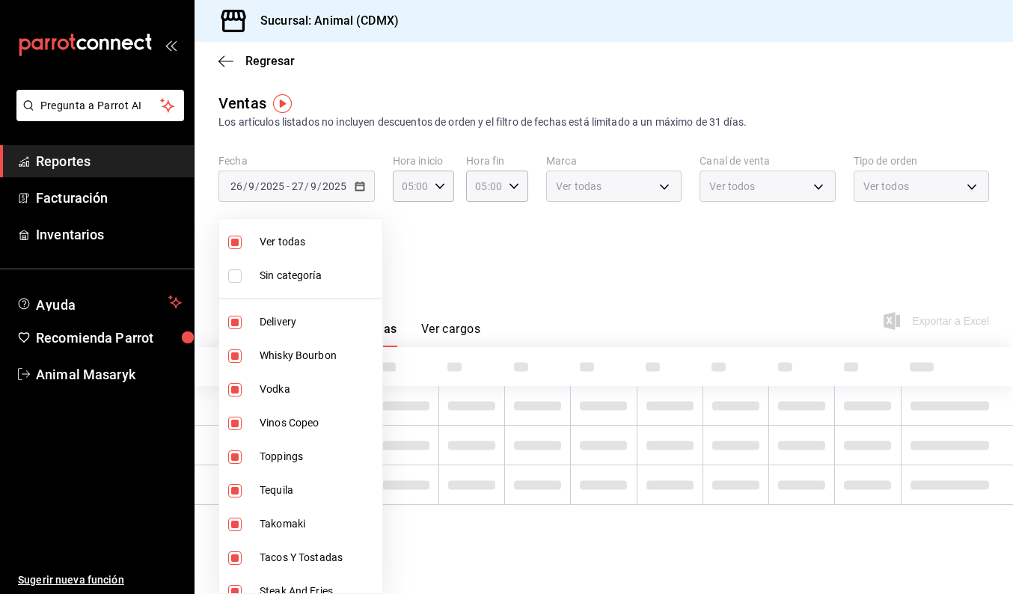
checkbox input "false"
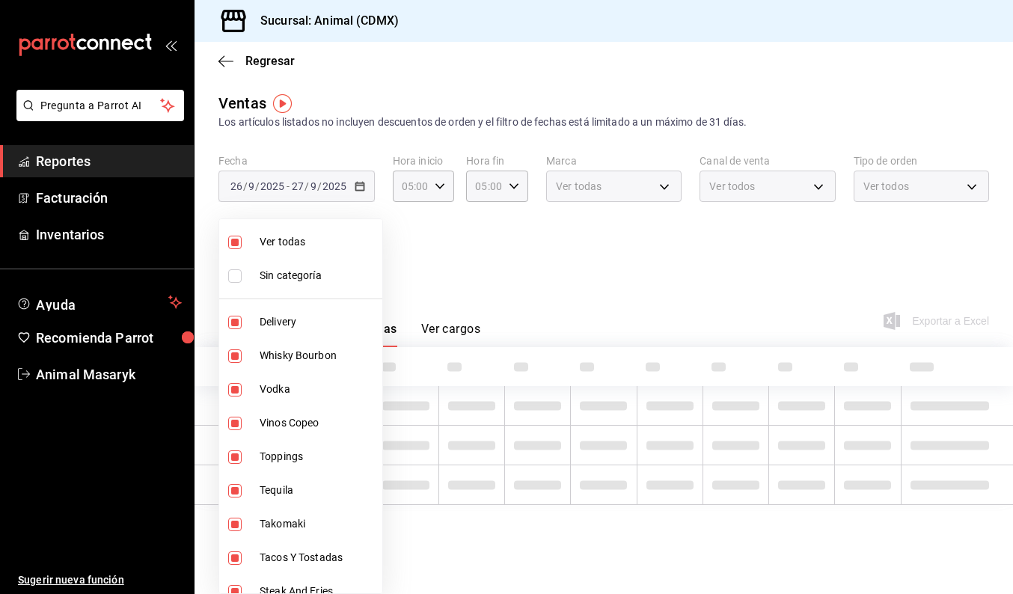
checkbox input "false"
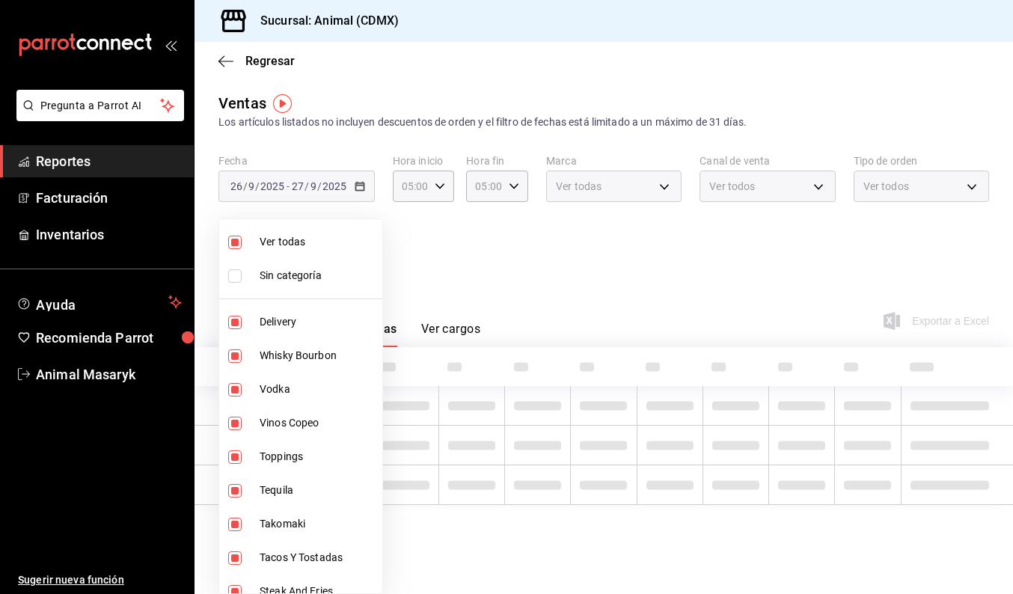
checkbox input "false"
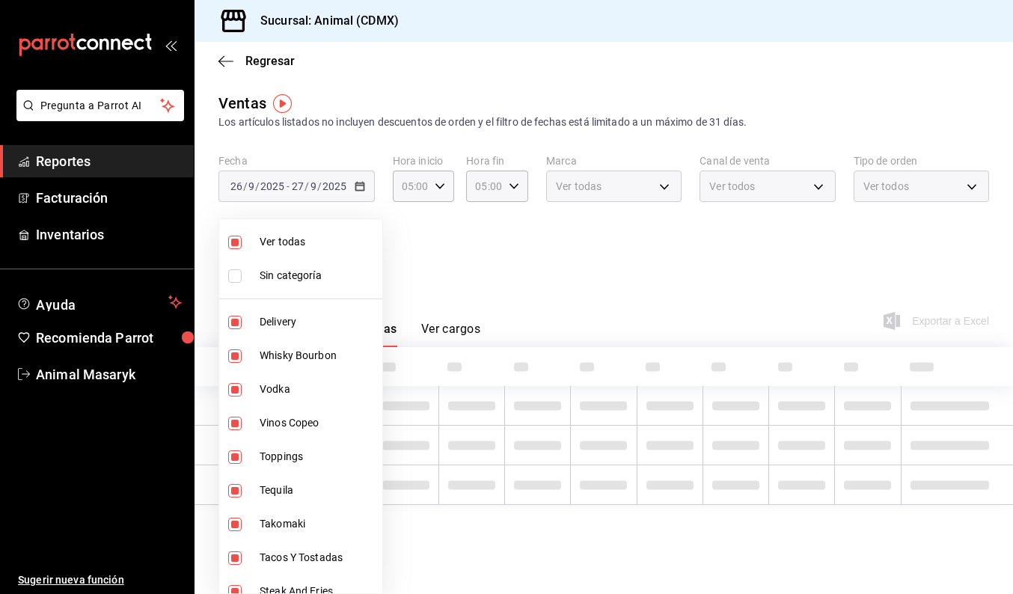
checkbox input "false"
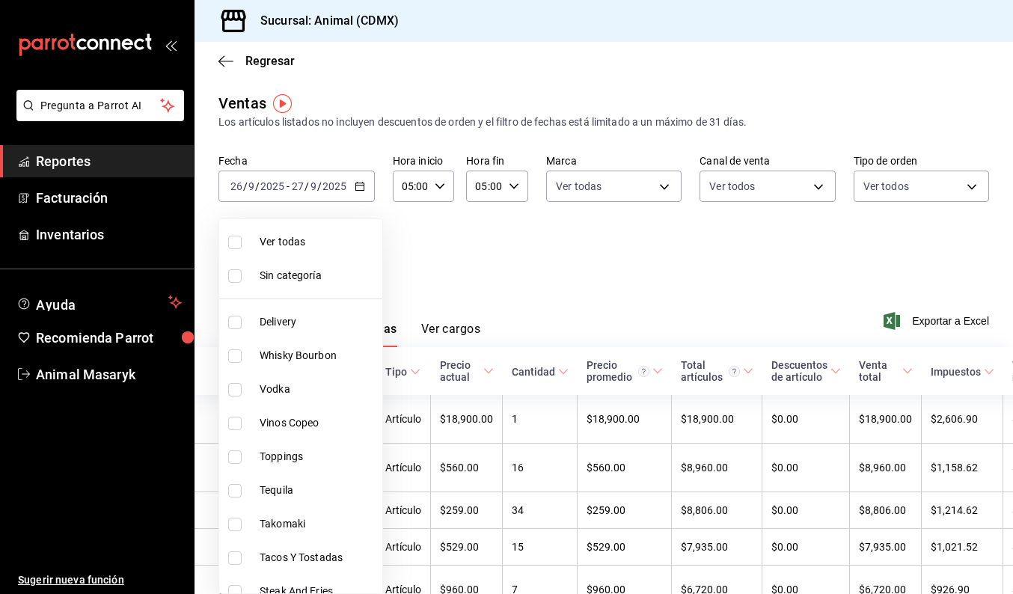
click at [295, 423] on span "Vinos Copeo" at bounding box center [318, 423] width 117 height 16
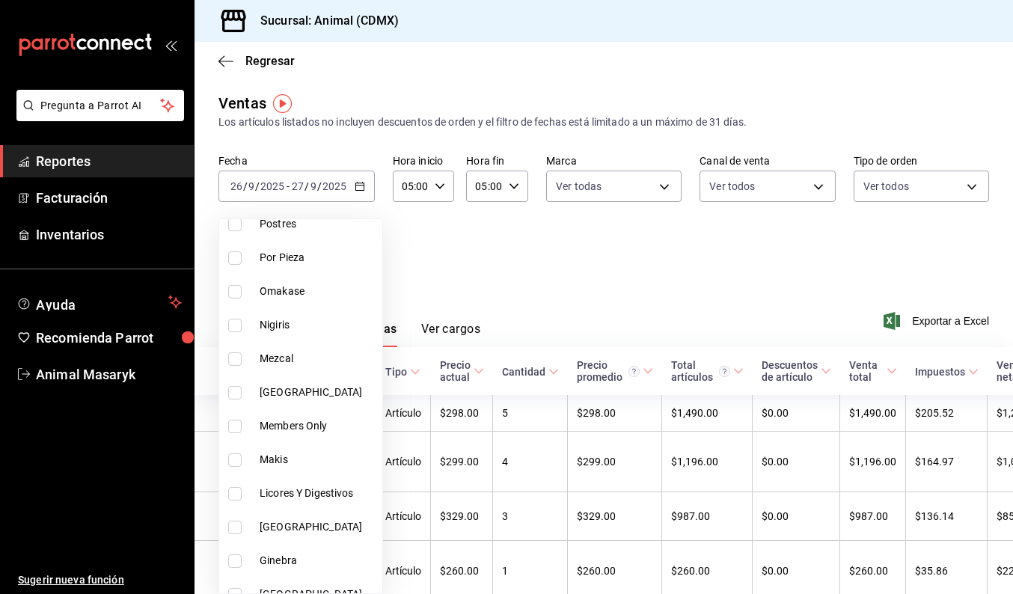
scroll to position [855, 0]
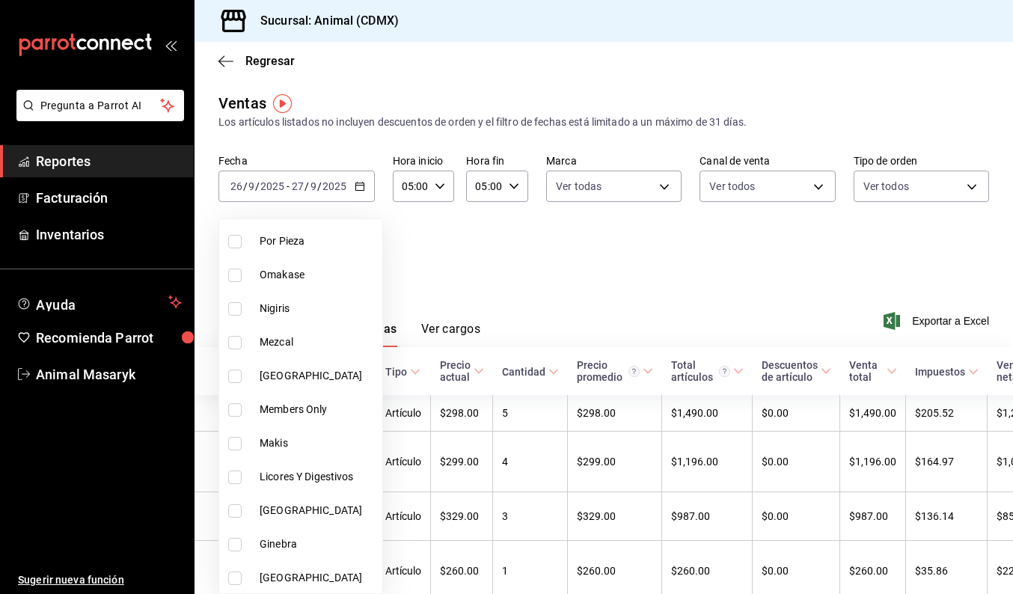
click at [300, 370] on span "[GEOGRAPHIC_DATA]" at bounding box center [318, 376] width 117 height 16
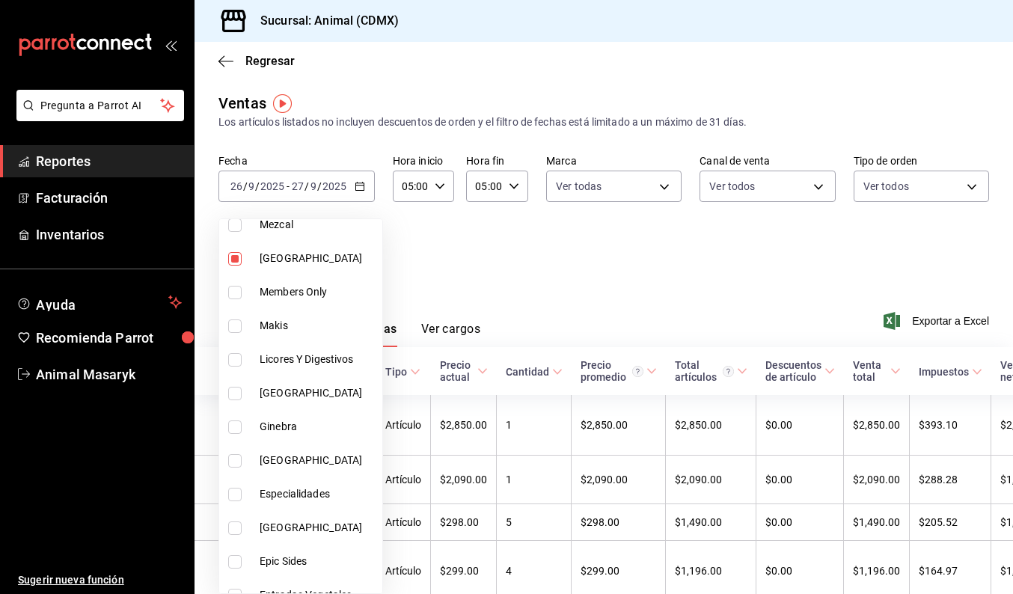
scroll to position [1004, 0]
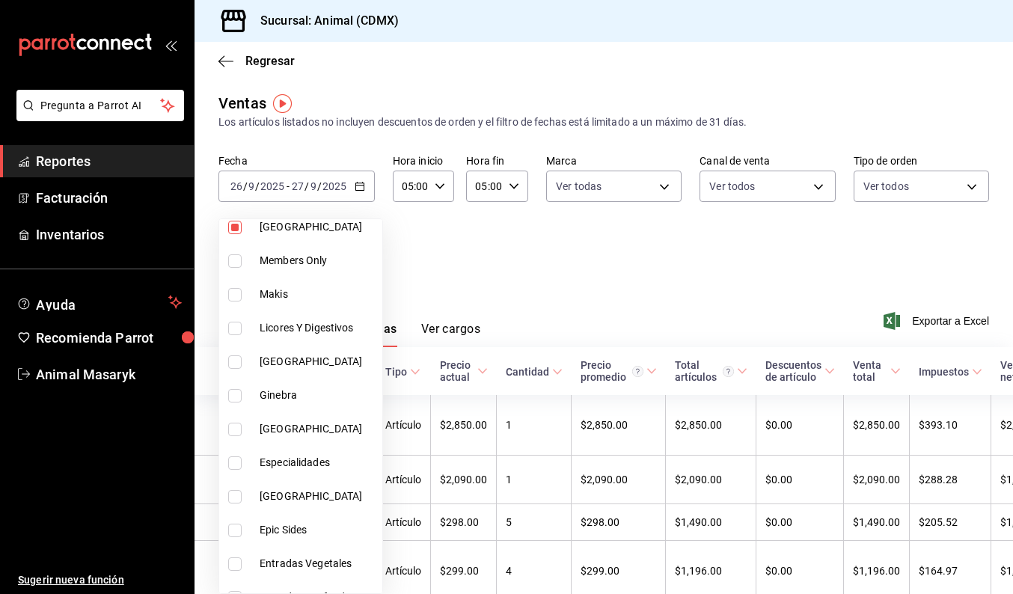
click at [300, 373] on li "[GEOGRAPHIC_DATA]" at bounding box center [300, 362] width 163 height 34
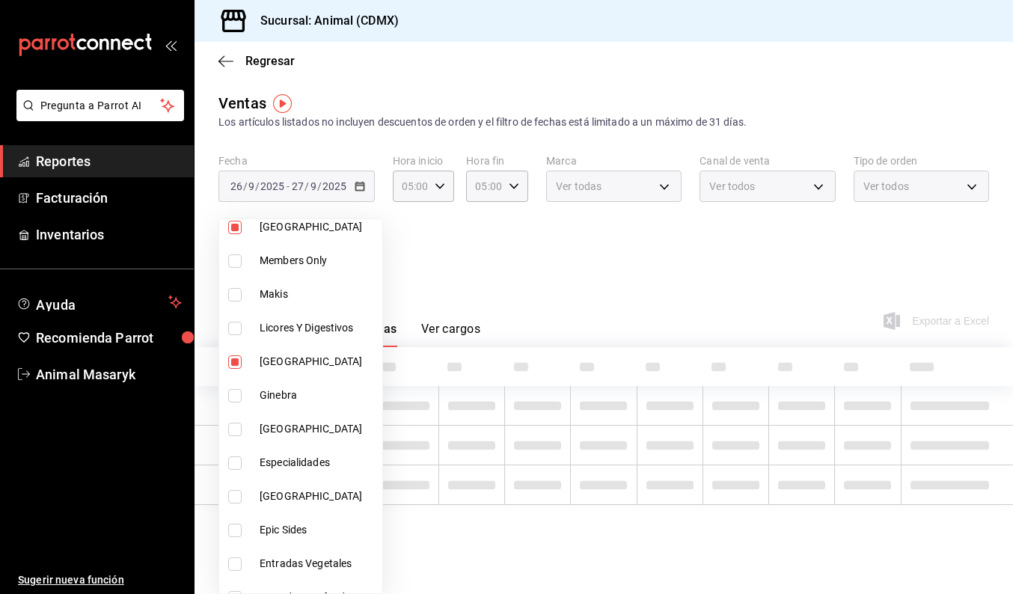
click at [302, 428] on span "[GEOGRAPHIC_DATA]" at bounding box center [318, 429] width 117 height 16
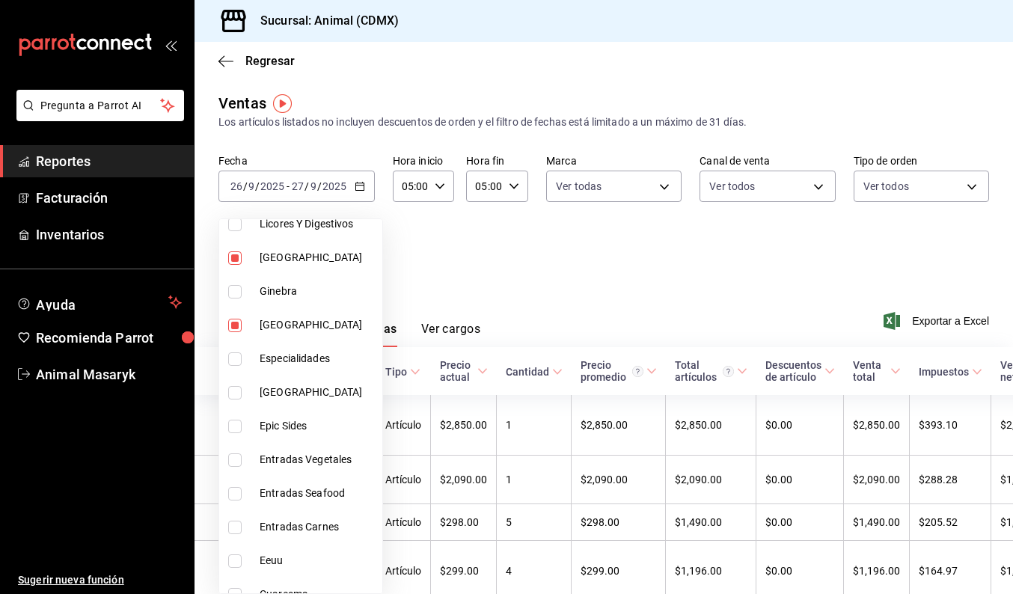
scroll to position [1113, 0]
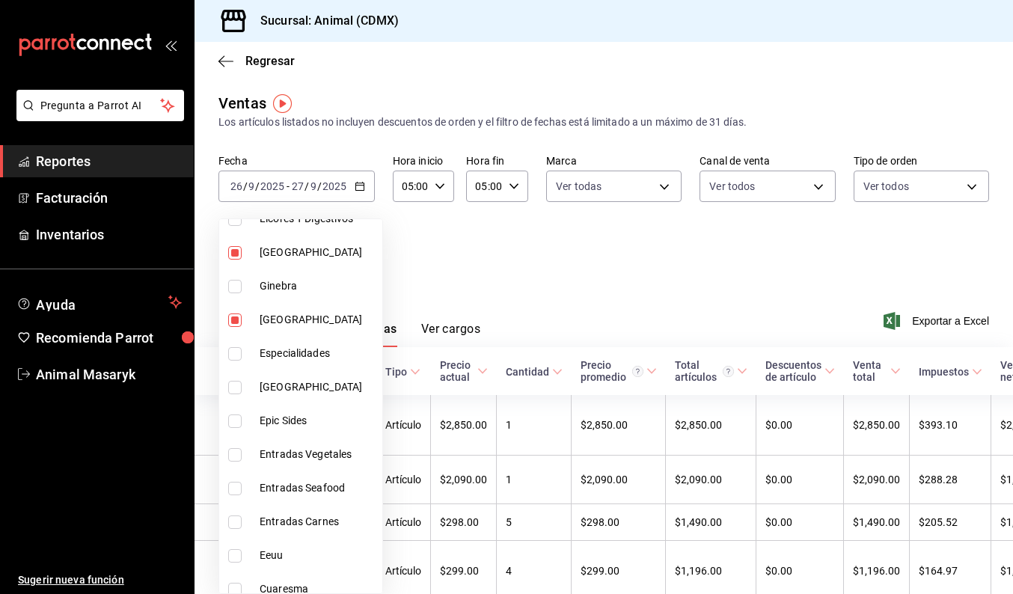
click at [300, 383] on span "[GEOGRAPHIC_DATA]" at bounding box center [318, 387] width 117 height 16
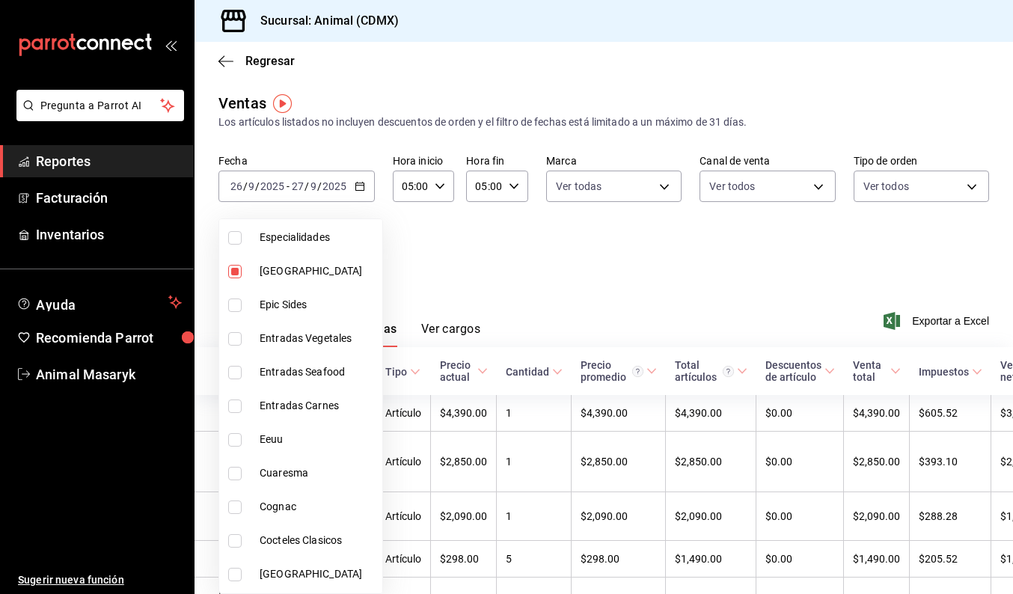
scroll to position [1235, 0]
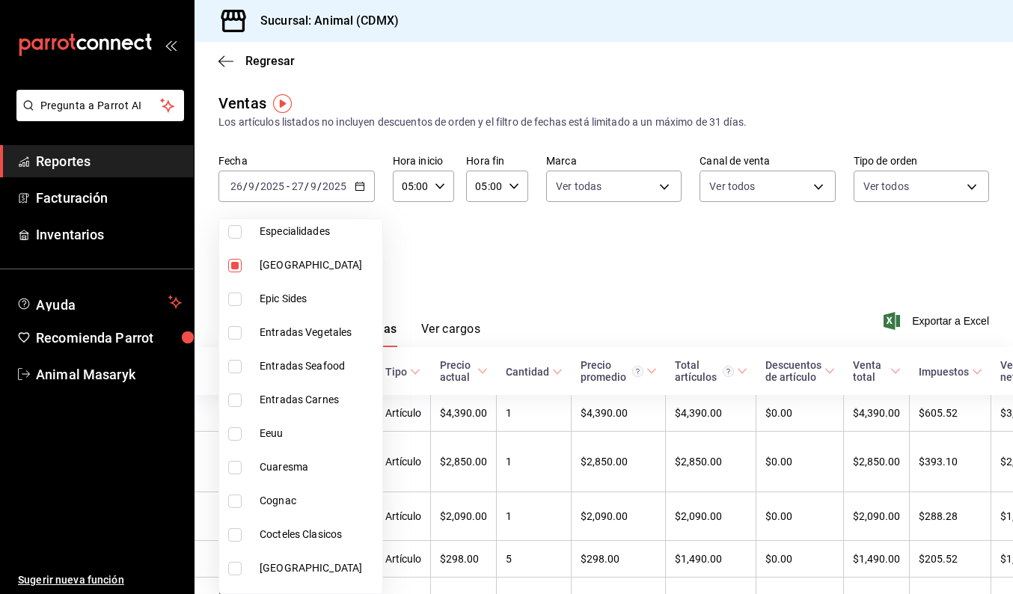
click at [304, 435] on span "Eeuu" at bounding box center [318, 434] width 117 height 16
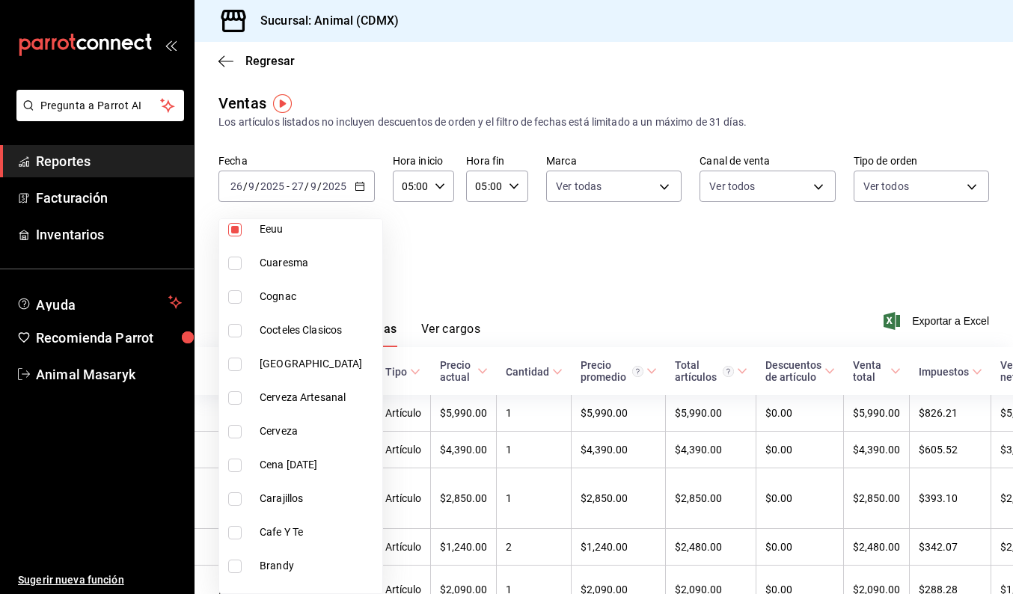
scroll to position [1443, 0]
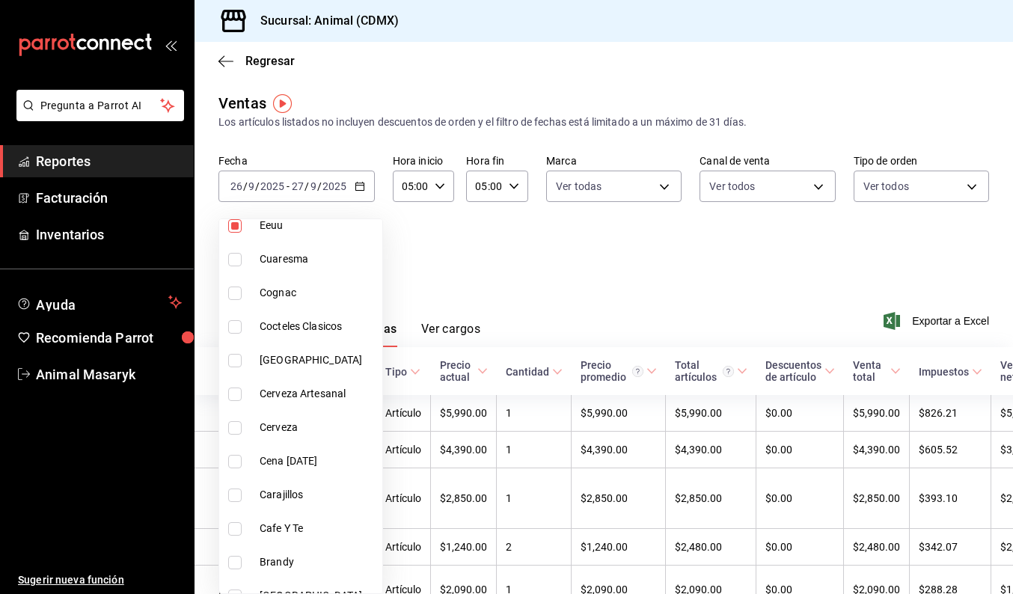
click at [294, 358] on span "[GEOGRAPHIC_DATA]" at bounding box center [318, 360] width 117 height 16
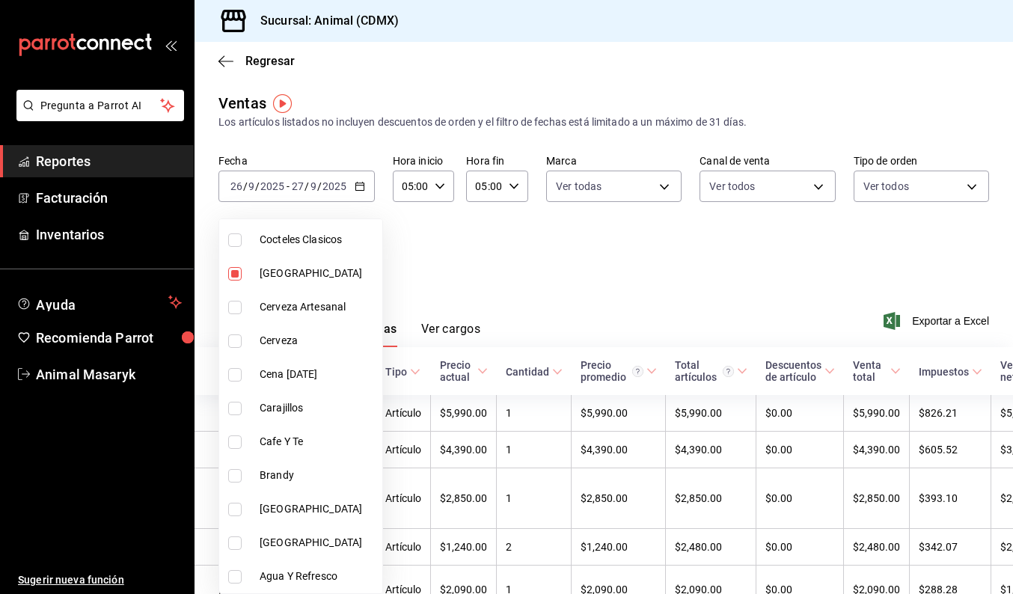
click at [310, 518] on li "[GEOGRAPHIC_DATA]" at bounding box center [300, 509] width 163 height 34
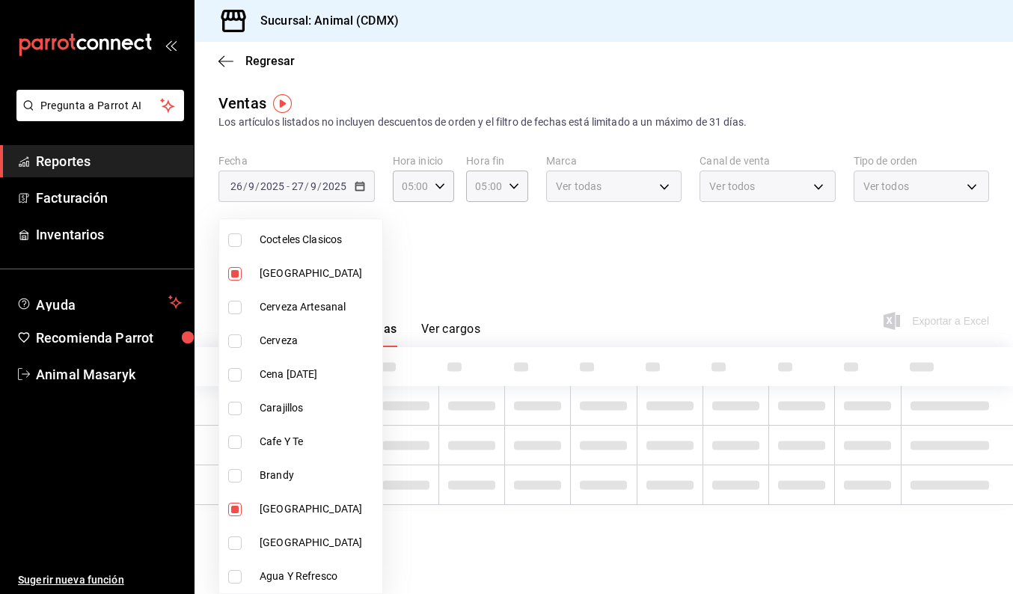
click at [311, 545] on span "[GEOGRAPHIC_DATA]" at bounding box center [318, 543] width 117 height 16
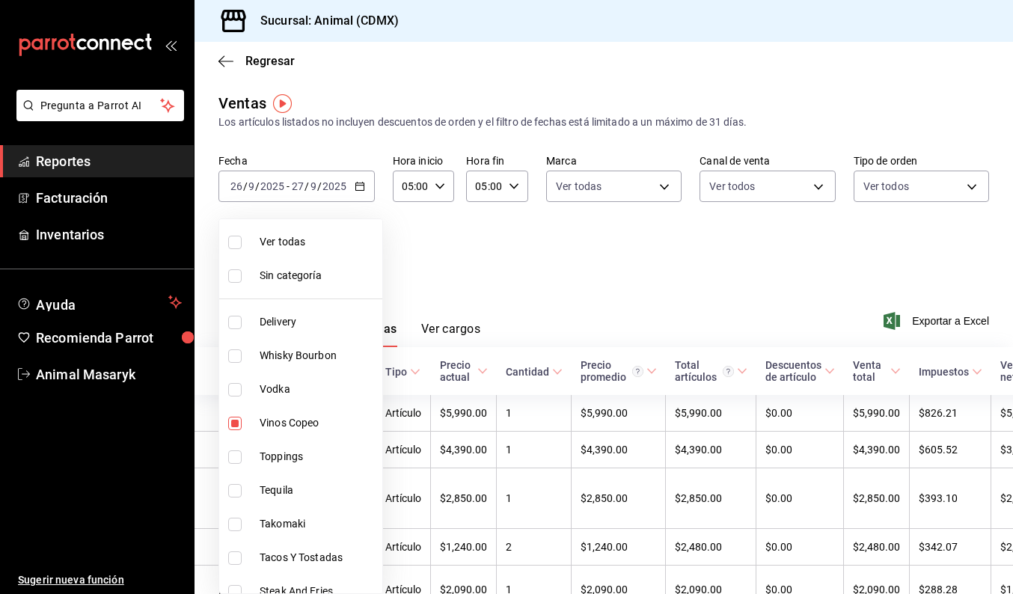
click at [552, 251] on div at bounding box center [506, 297] width 1013 height 594
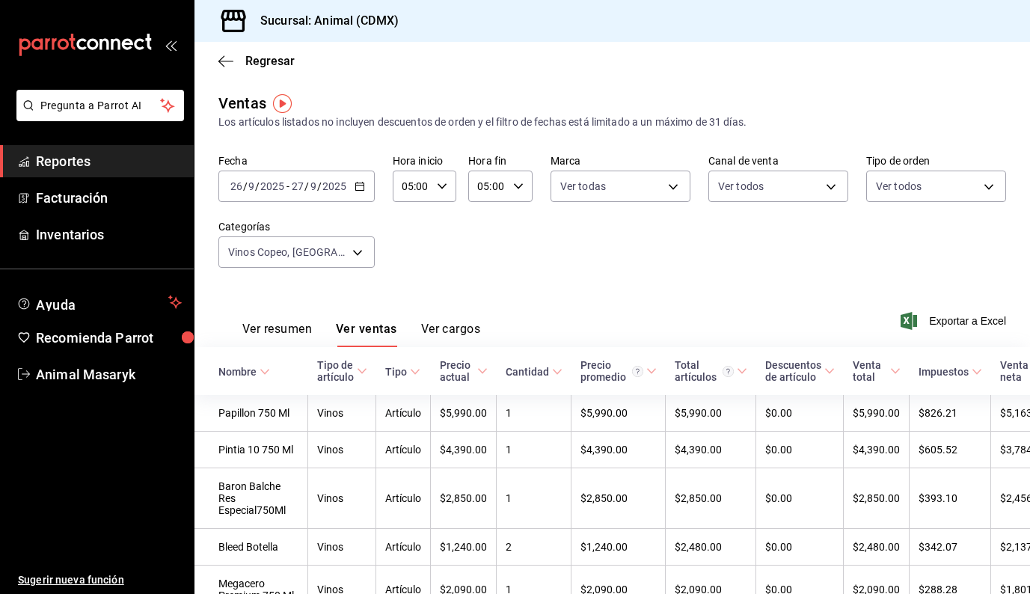
click at [291, 328] on button "Ver resumen" at bounding box center [277, 334] width 70 height 25
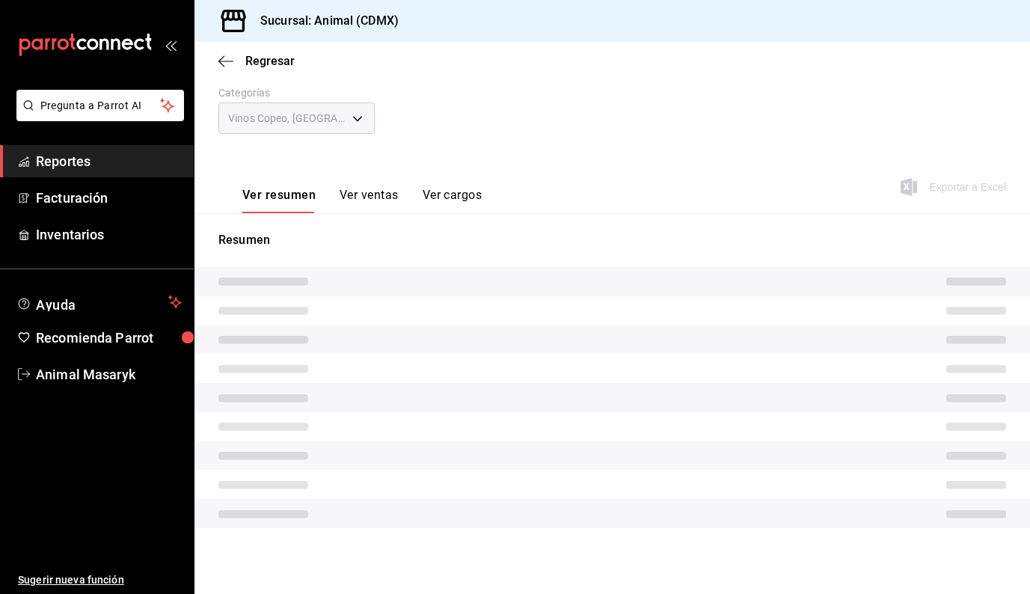
scroll to position [134, 0]
click at [355, 201] on button "Ver ventas" at bounding box center [369, 200] width 59 height 25
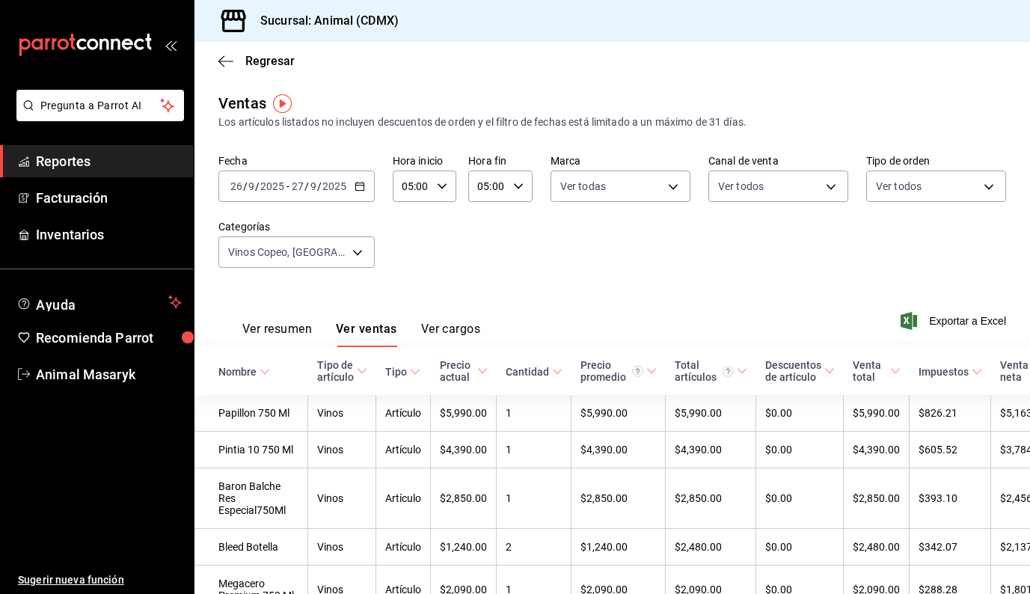
click at [284, 328] on button "Ver resumen" at bounding box center [277, 334] width 70 height 25
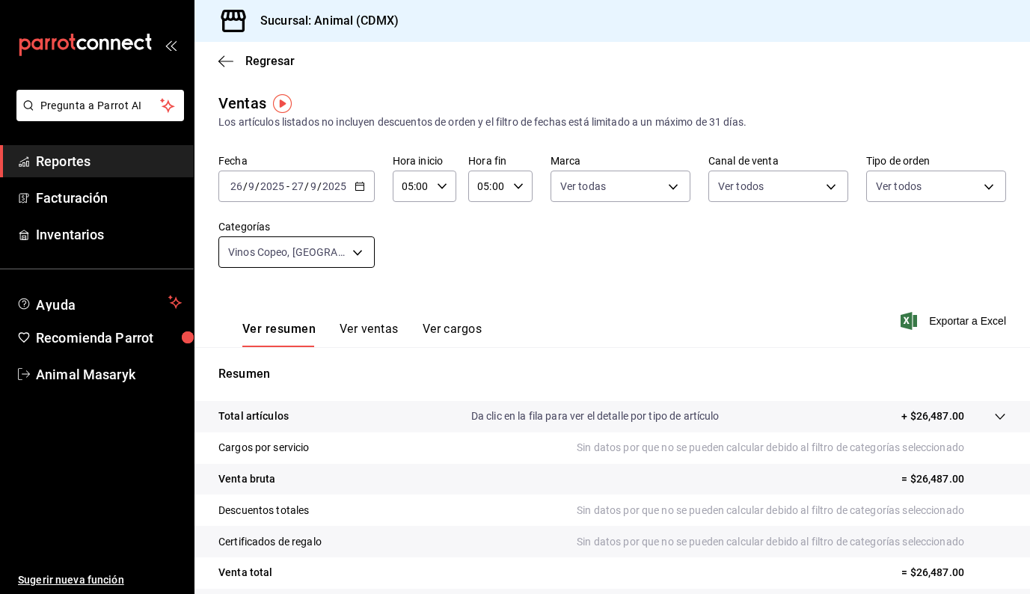
click at [354, 265] on body "Pregunta a Parrot AI Reportes Facturación Inventarios Ayuda Recomienda Parrot A…" at bounding box center [515, 297] width 1030 height 594
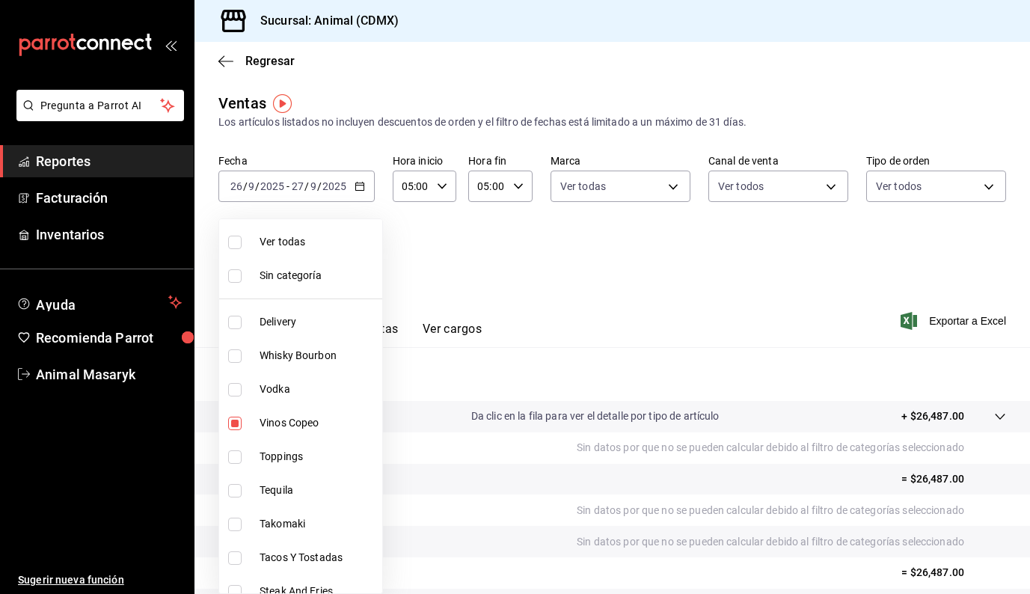
click at [300, 240] on span "Ver todas" at bounding box center [318, 242] width 117 height 16
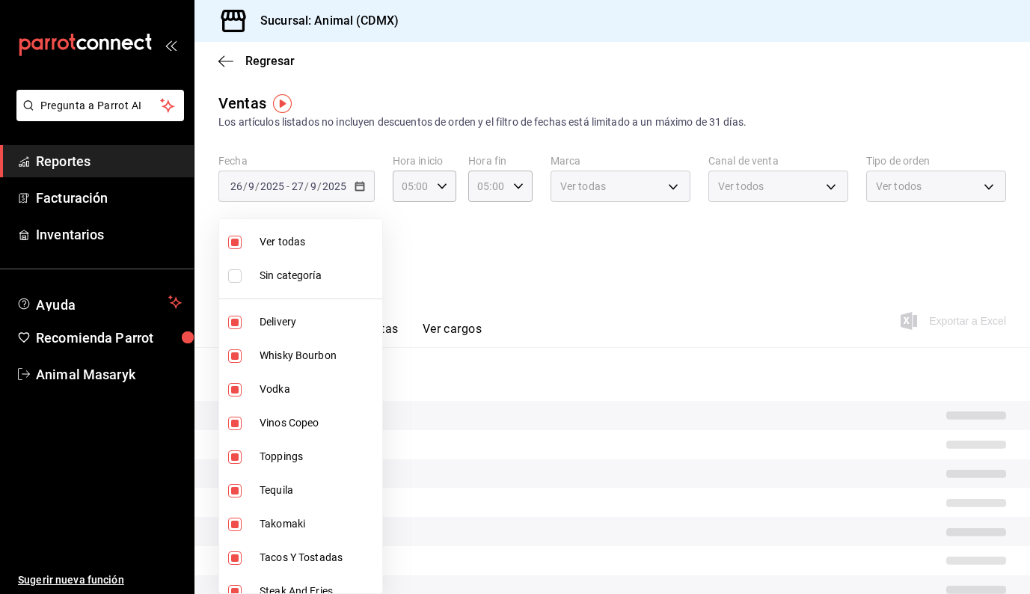
click at [300, 240] on span "Ver todas" at bounding box center [318, 242] width 117 height 16
click at [307, 367] on li "Whisky Bourbon" at bounding box center [300, 356] width 163 height 34
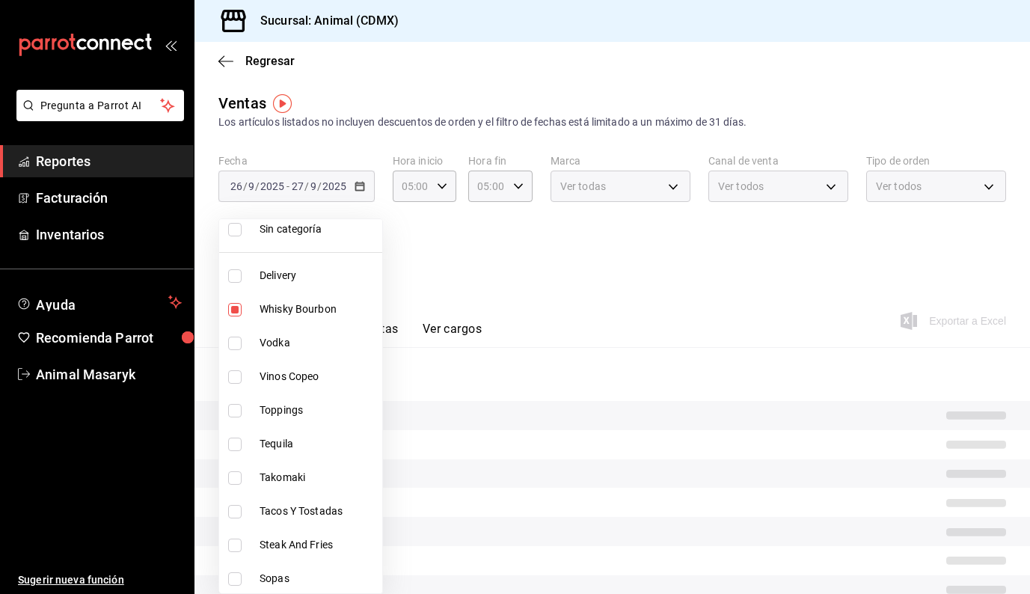
scroll to position [63, 0]
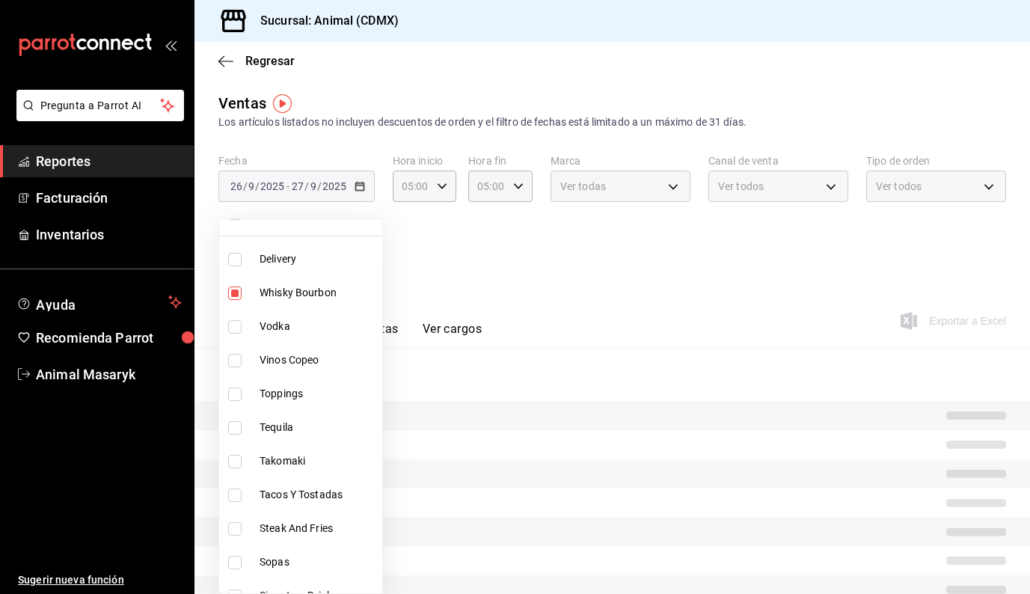
click at [323, 322] on span "Vodka" at bounding box center [318, 327] width 117 height 16
click at [319, 401] on span "Toppings" at bounding box center [318, 394] width 117 height 16
click at [311, 428] on span "Tequila" at bounding box center [318, 428] width 117 height 16
click at [313, 403] on li "Toppings" at bounding box center [300, 394] width 163 height 34
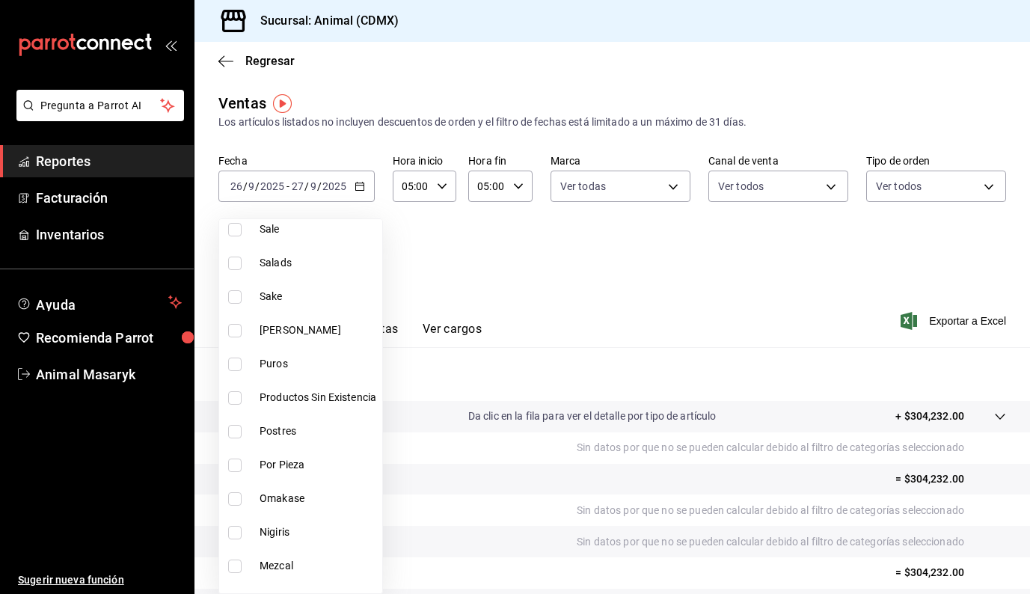
scroll to position [634, 0]
click at [264, 334] on span "[PERSON_NAME]" at bounding box center [318, 328] width 117 height 16
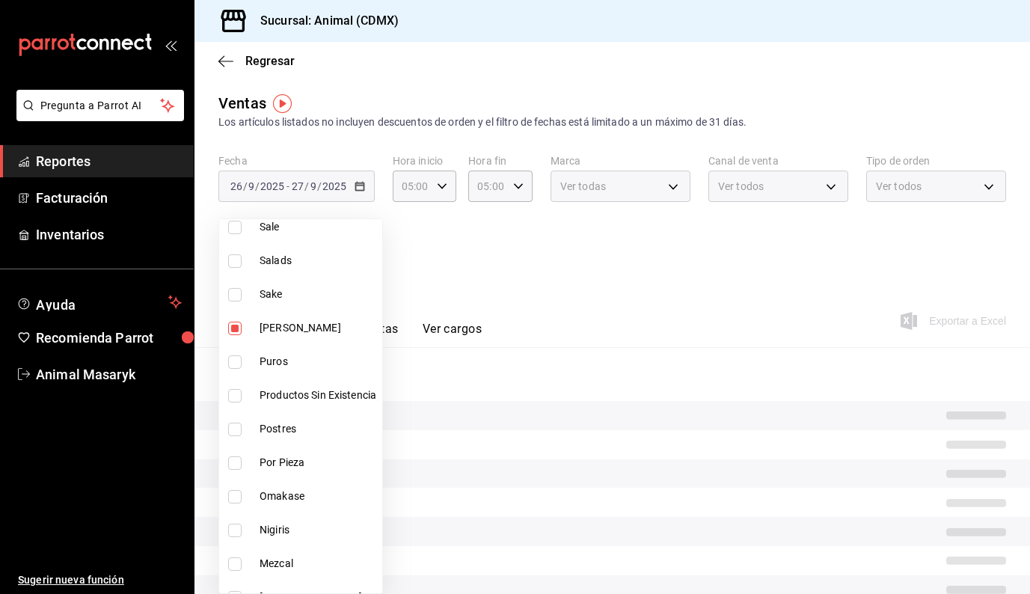
click at [278, 302] on span "Sake" at bounding box center [318, 295] width 117 height 16
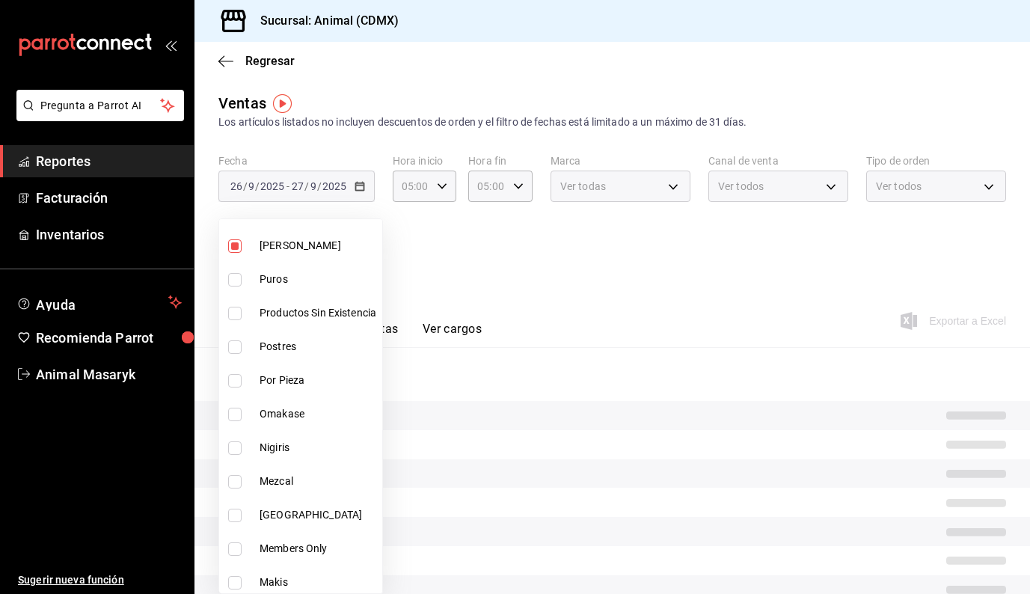
click at [256, 281] on li "Puros" at bounding box center [300, 280] width 163 height 34
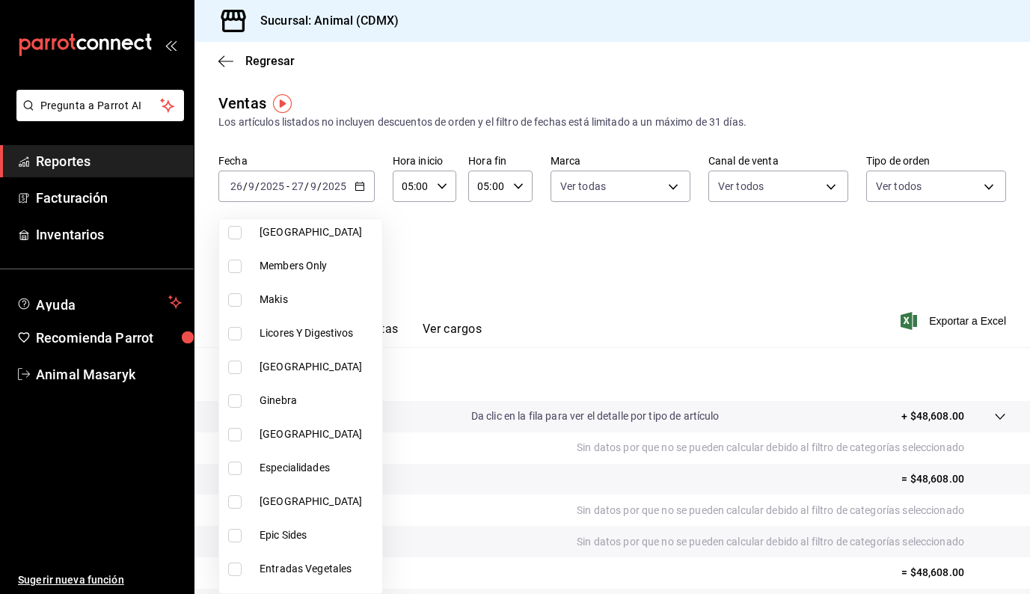
scroll to position [1002, 0]
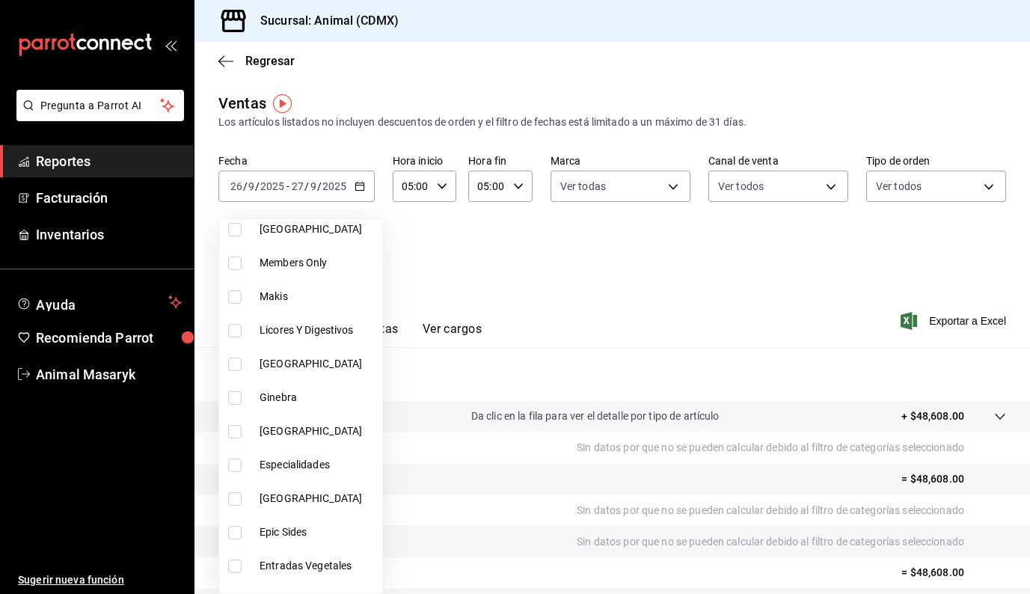
click at [296, 331] on span "Licores Y Digestivos" at bounding box center [318, 330] width 117 height 16
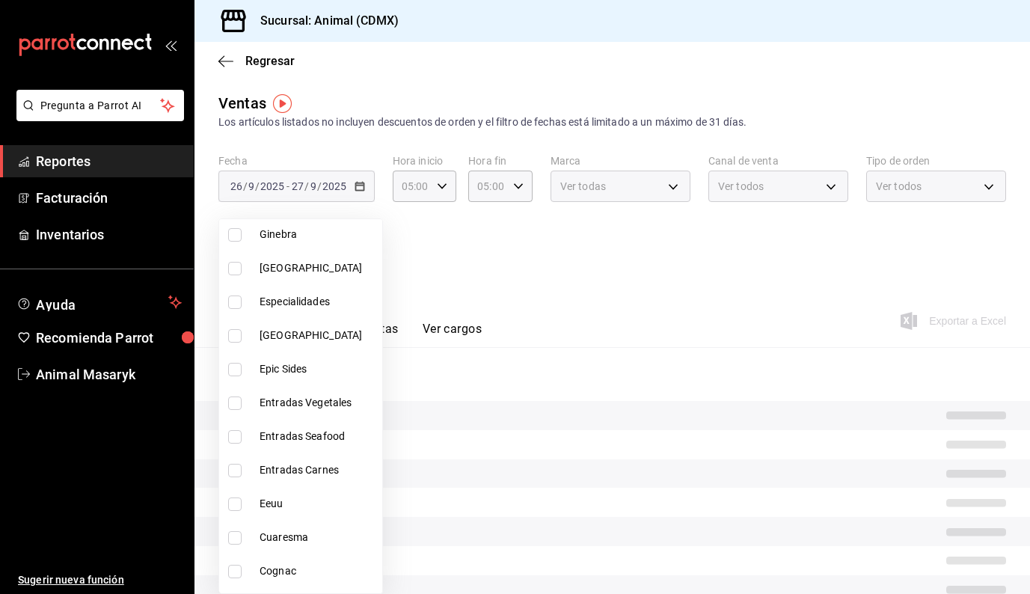
scroll to position [1168, 0]
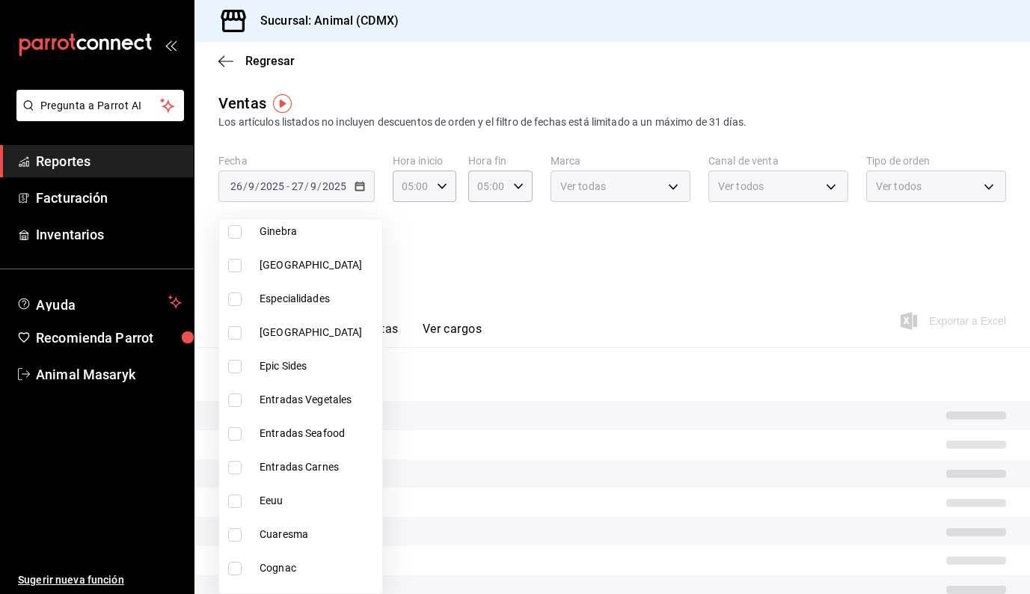
click at [284, 236] on span "Ginebra" at bounding box center [318, 232] width 117 height 16
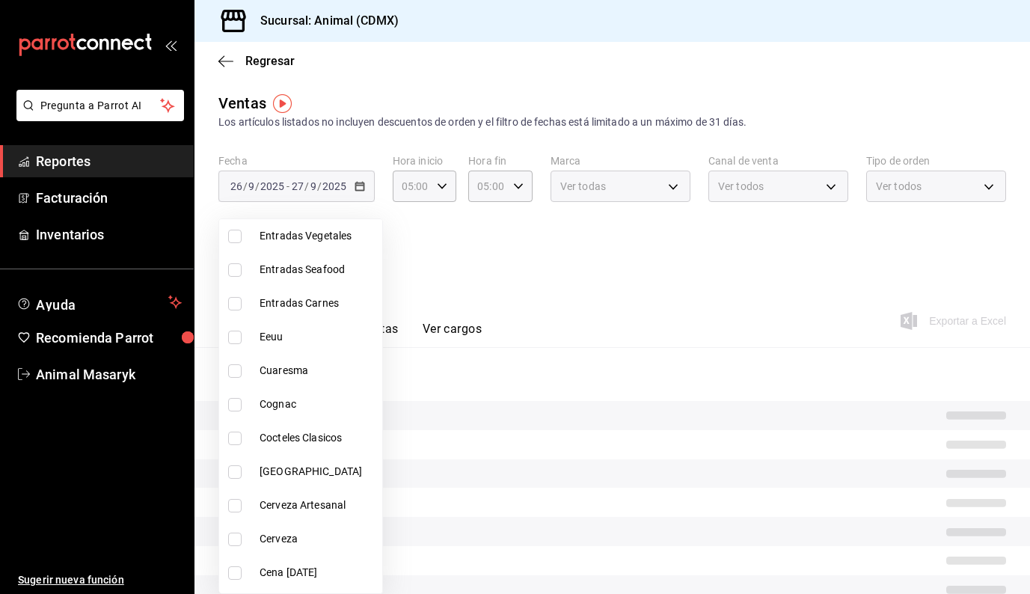
scroll to position [1338, 0]
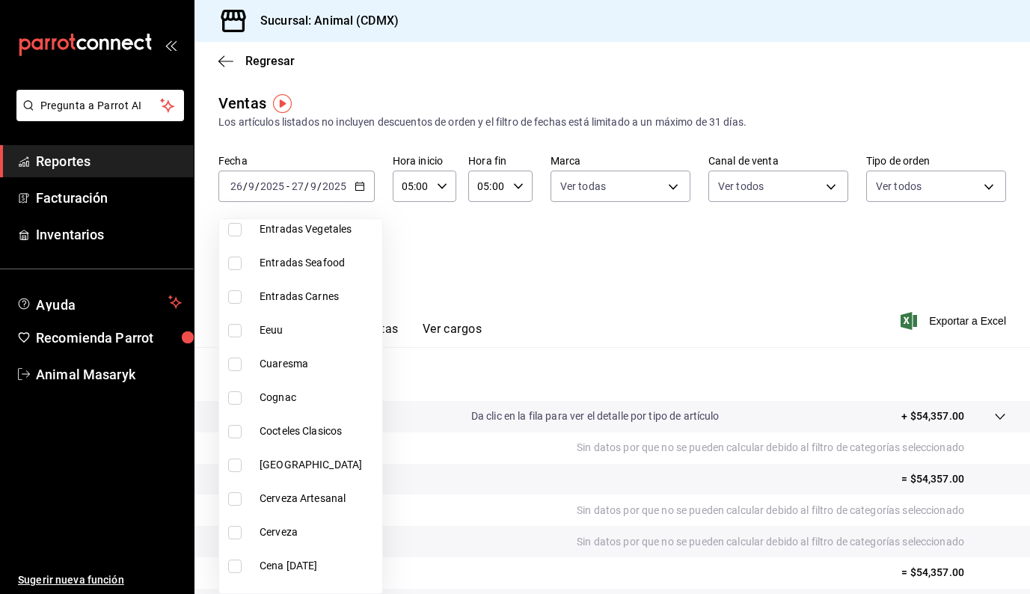
click at [302, 405] on span "Cognac" at bounding box center [318, 398] width 117 height 16
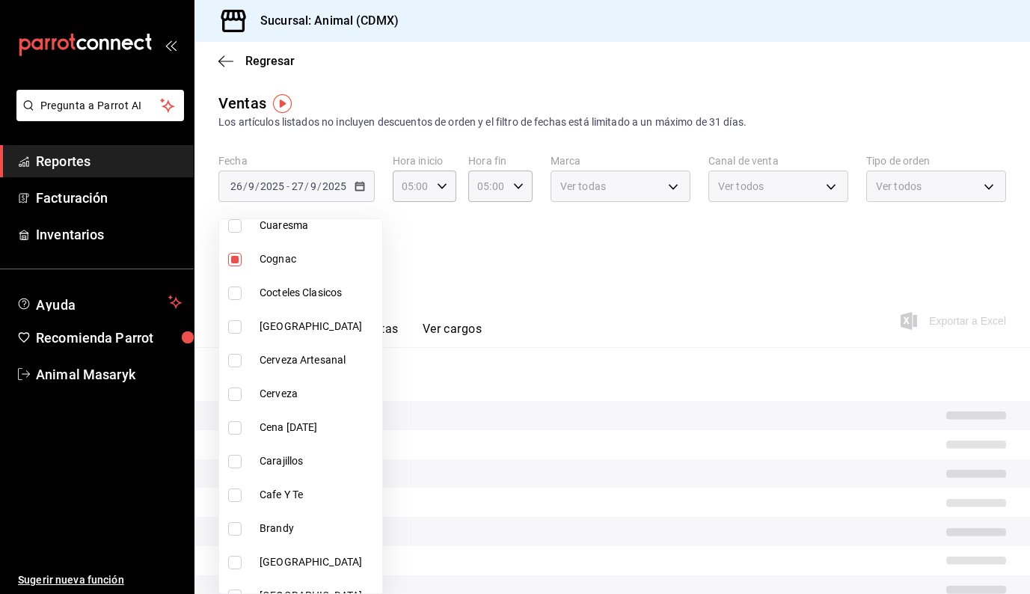
scroll to position [1494, 0]
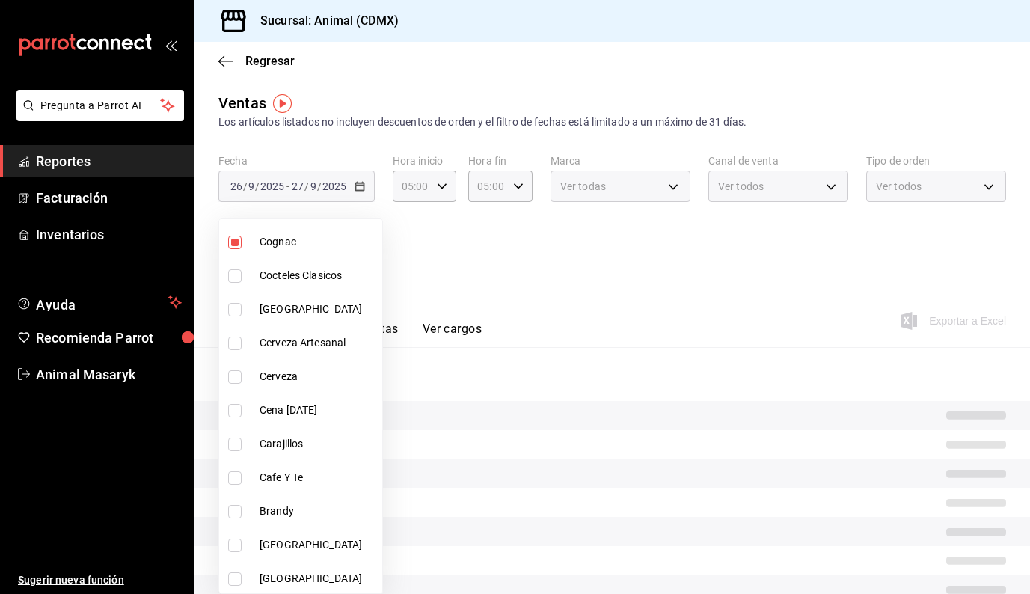
click at [316, 447] on span "Carajillos" at bounding box center [318, 444] width 117 height 16
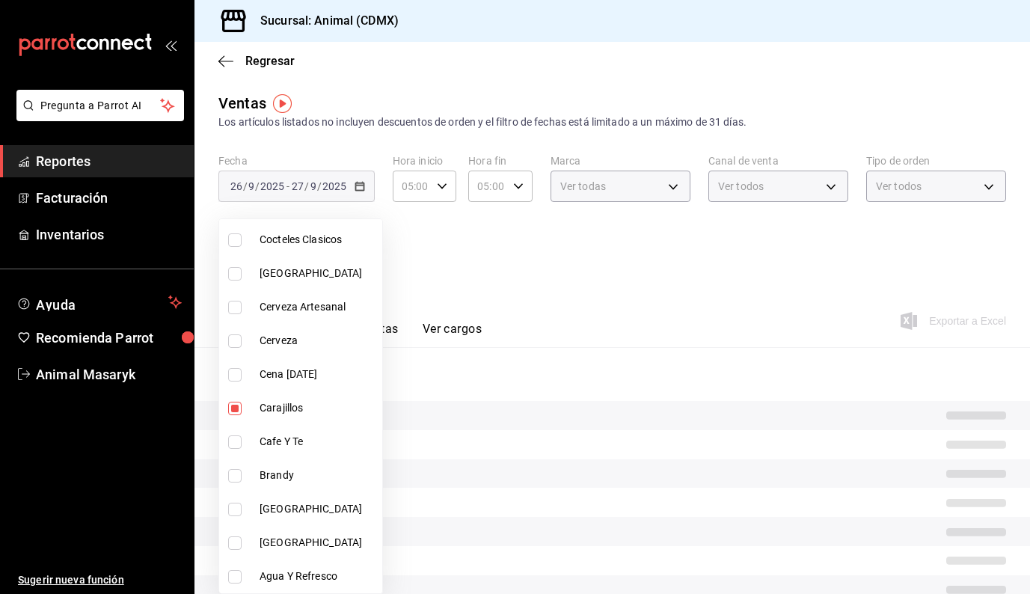
scroll to position [1530, 0]
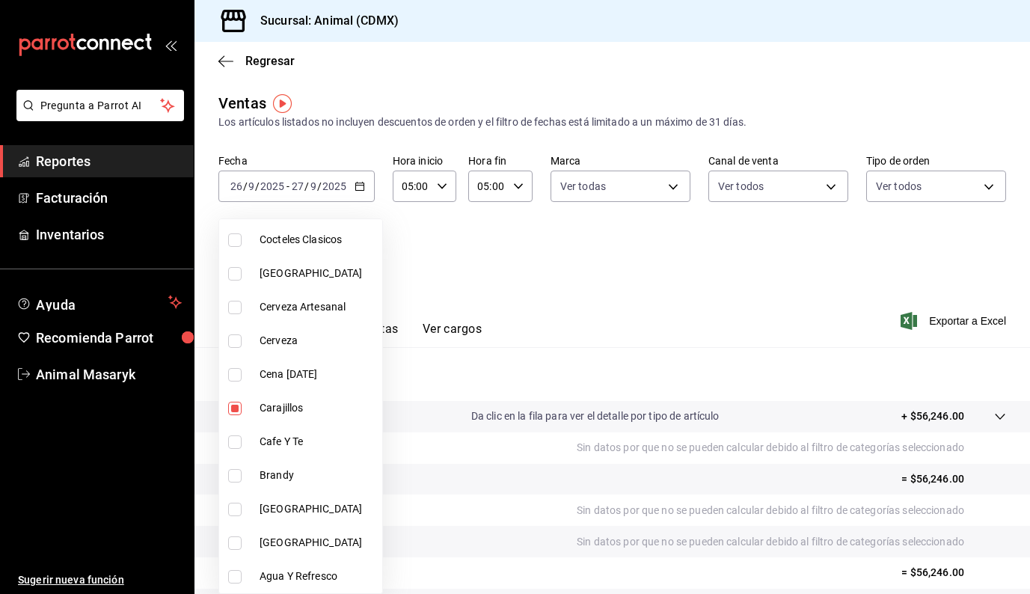
click at [313, 475] on span "Brandy" at bounding box center [318, 476] width 117 height 16
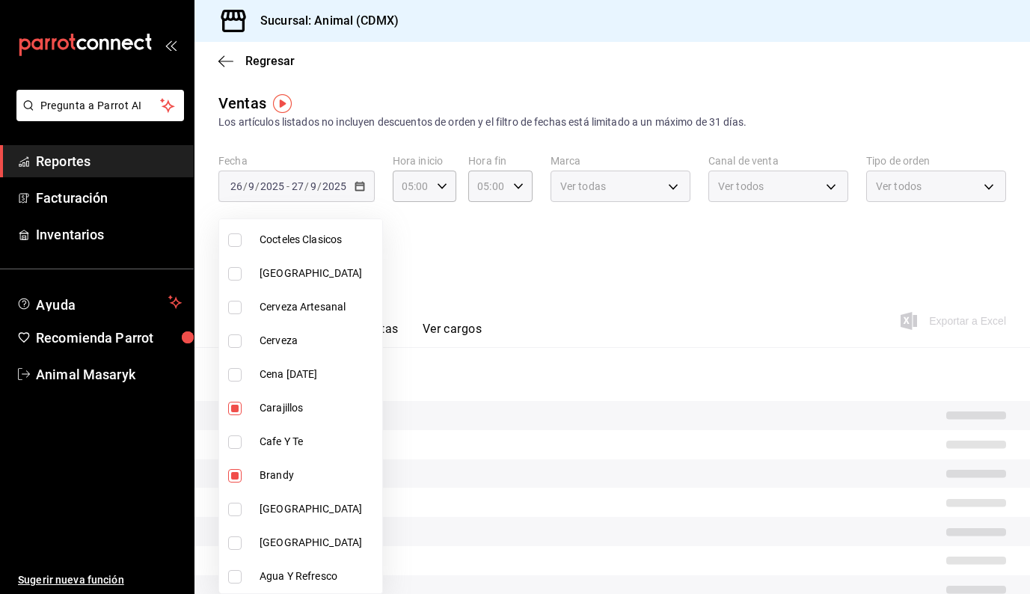
click at [467, 299] on div at bounding box center [515, 297] width 1030 height 594
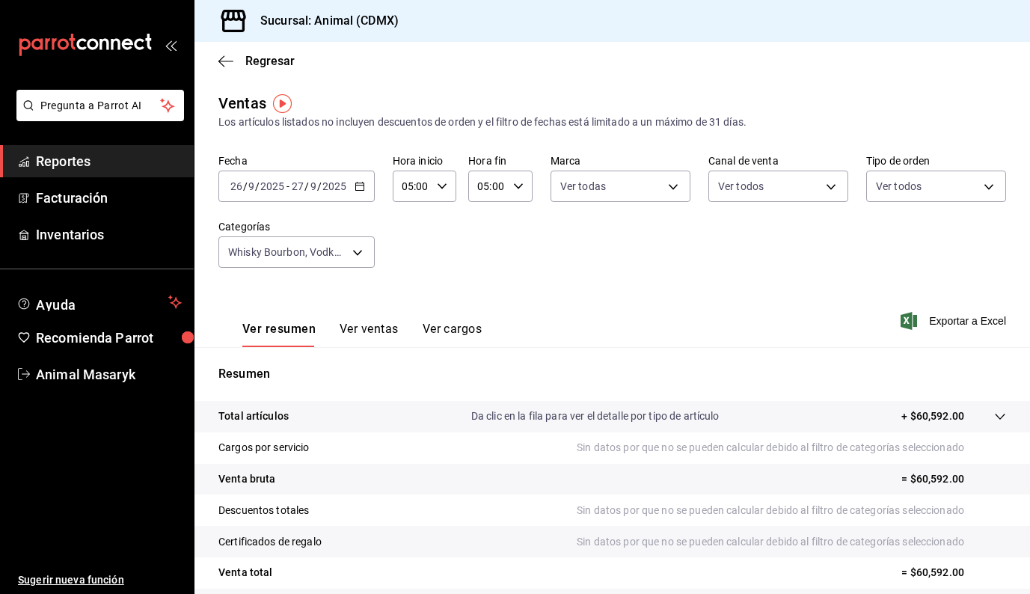
click at [373, 333] on button "Ver ventas" at bounding box center [369, 334] width 59 height 25
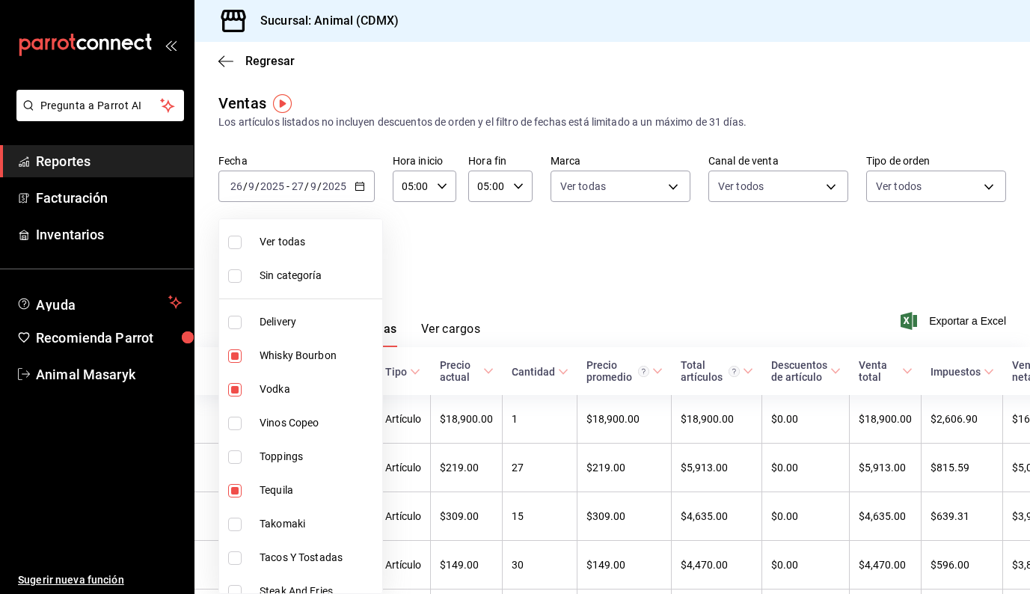
click at [346, 251] on body "Pregunta a Parrot AI Reportes Facturación Inventarios Ayuda Recomienda Parrot A…" at bounding box center [515, 297] width 1030 height 594
click at [675, 293] on div at bounding box center [515, 297] width 1030 height 594
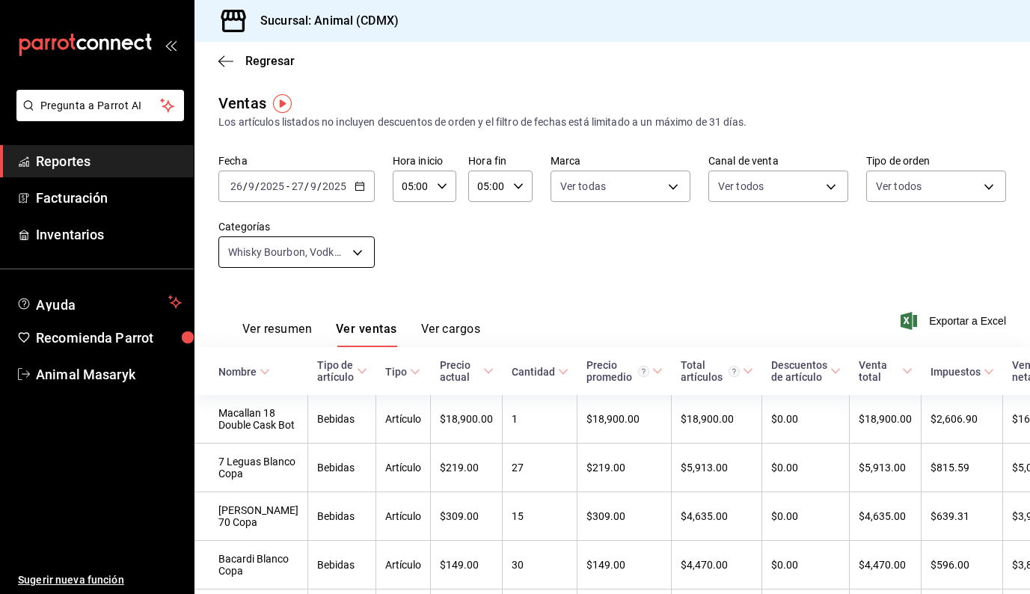
click at [365, 258] on body "Pregunta a Parrot AI Reportes Facturación Inventarios Ayuda Recomienda Parrot A…" at bounding box center [515, 297] width 1030 height 594
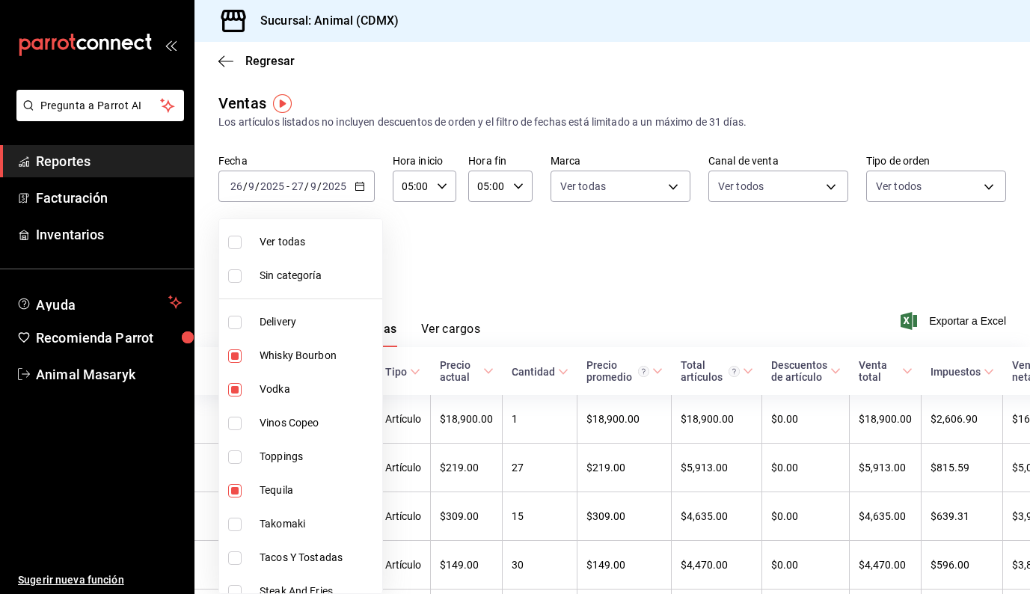
click at [310, 243] on span "Ver todas" at bounding box center [318, 242] width 117 height 16
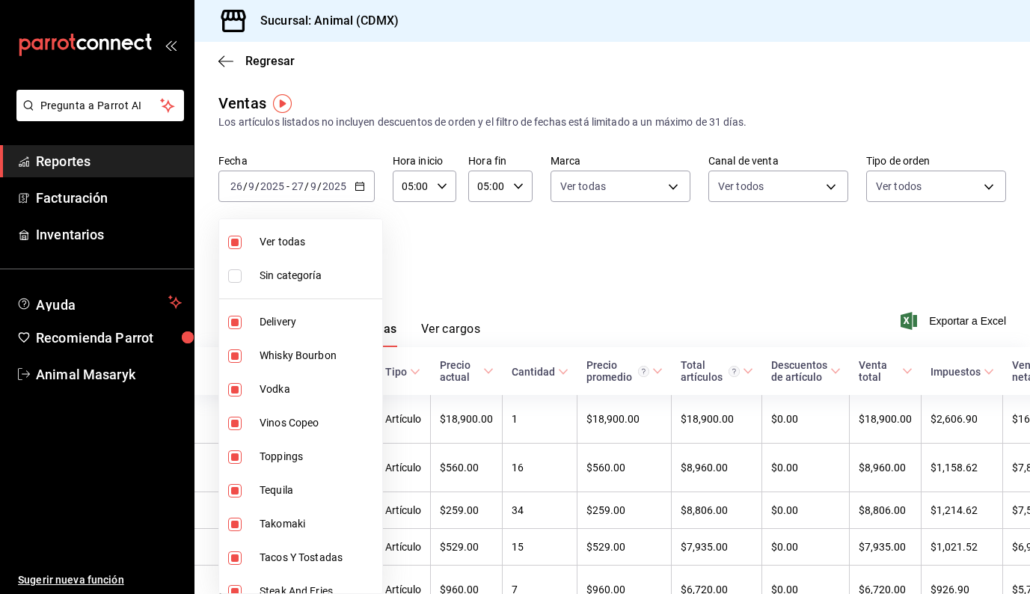
click at [310, 243] on span "Ver todas" at bounding box center [318, 242] width 117 height 16
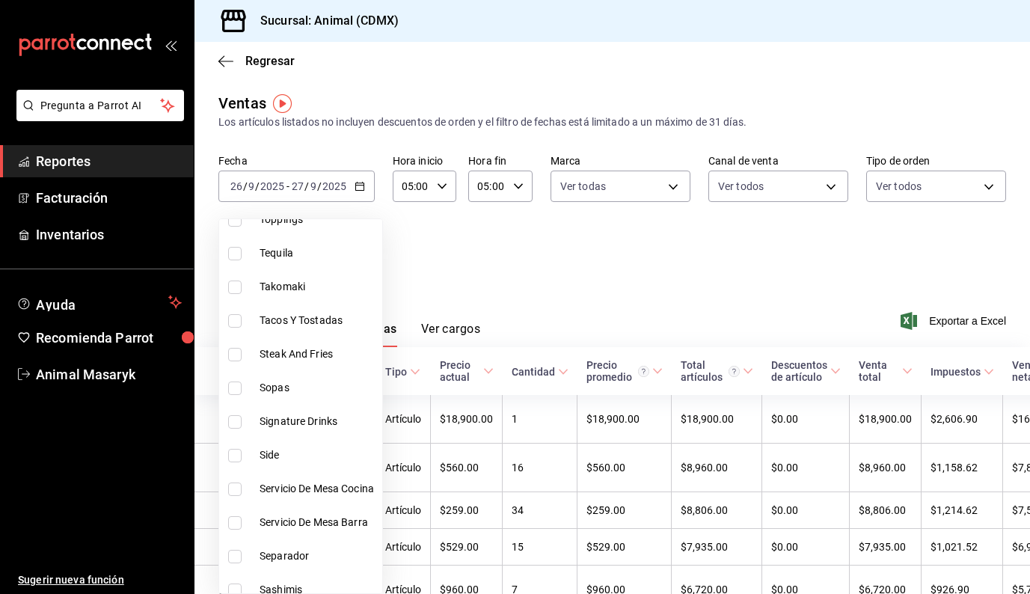
scroll to position [282, 0]
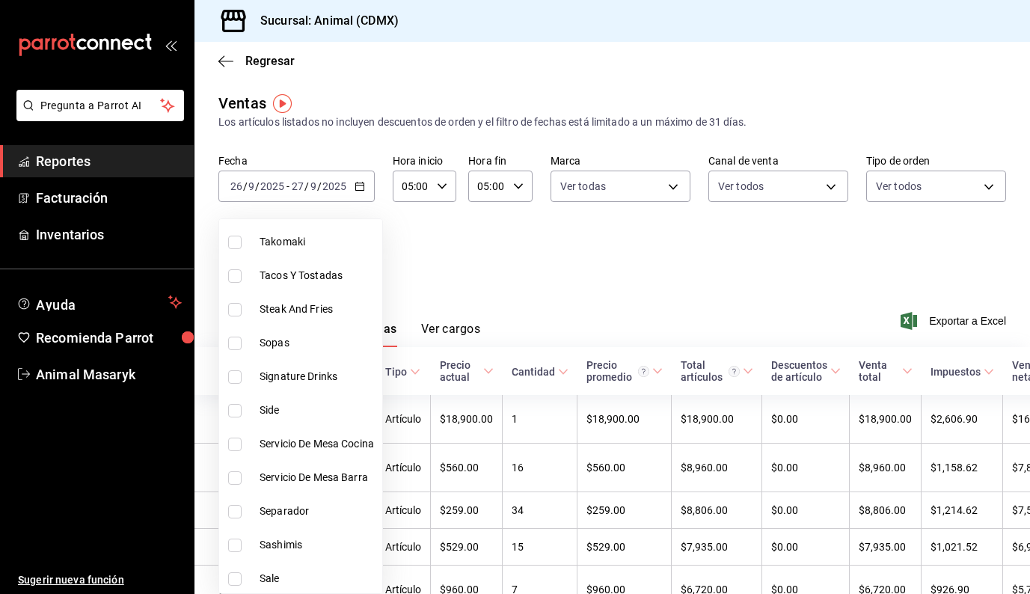
click at [302, 302] on span "Steak And Fries" at bounding box center [318, 310] width 117 height 16
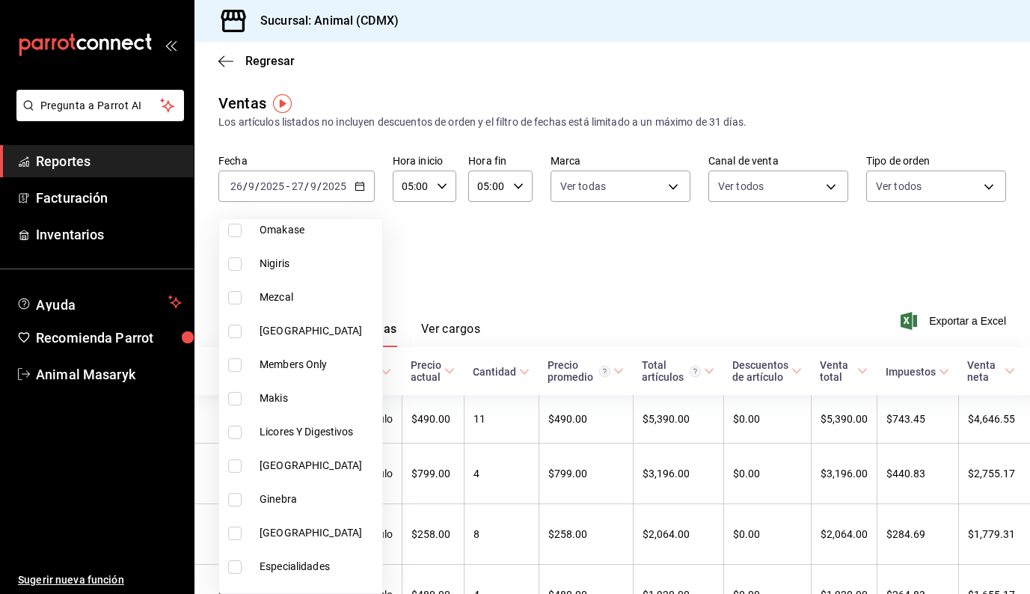
scroll to position [905, 0]
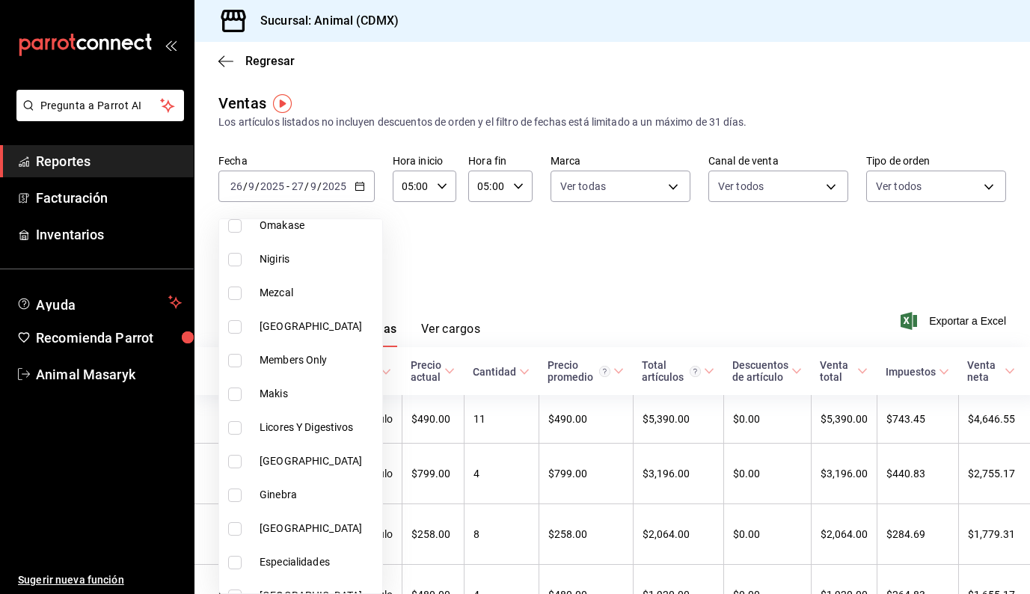
click at [300, 256] on span "Nigiris" at bounding box center [318, 259] width 117 height 16
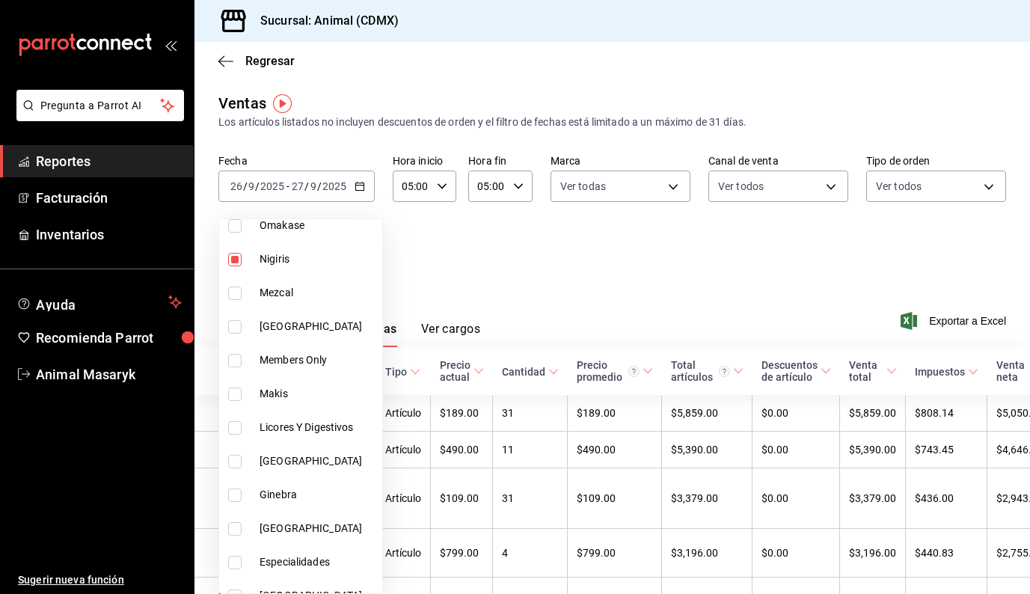
click at [318, 405] on li "Makis" at bounding box center [300, 394] width 163 height 34
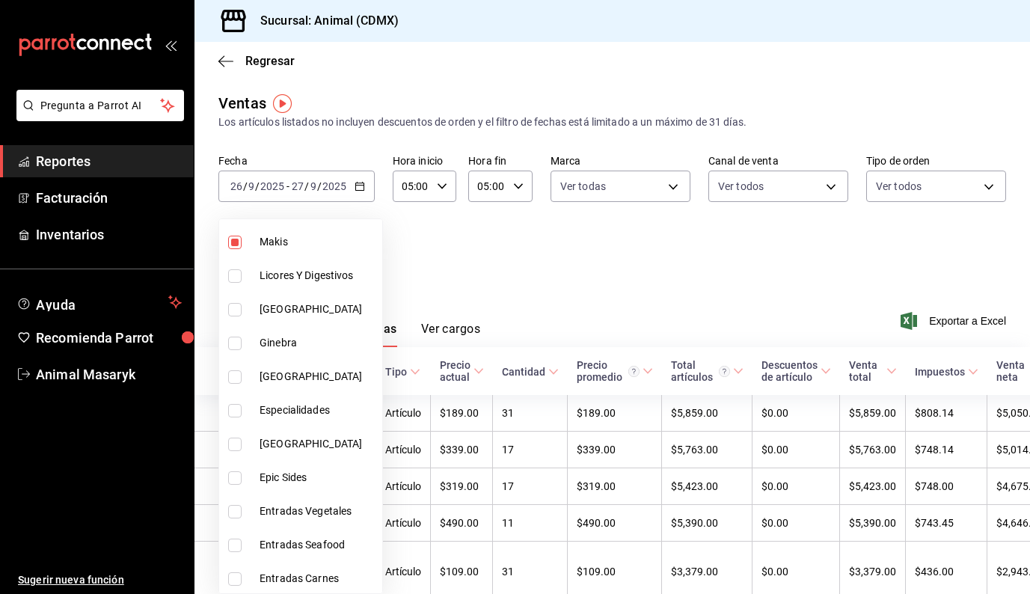
scroll to position [1057, 0]
click at [316, 399] on li "Especialidades" at bounding box center [300, 410] width 163 height 34
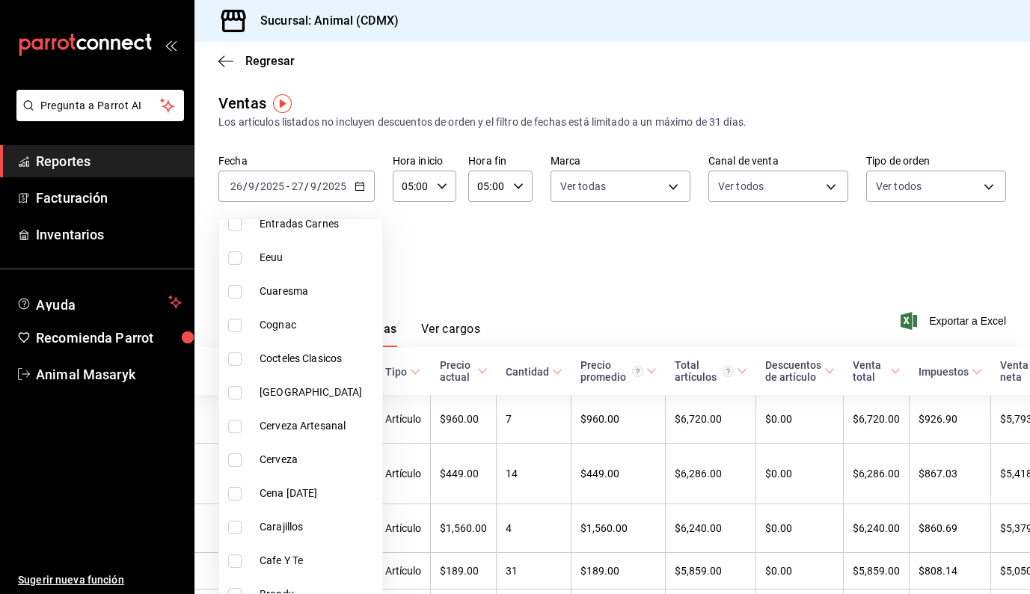
scroll to position [1414, 0]
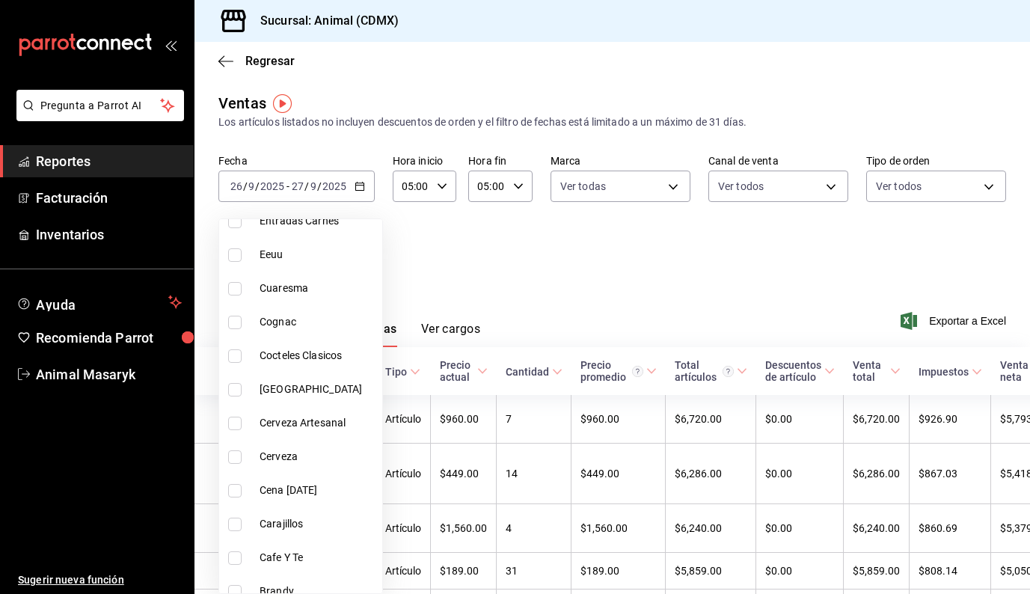
click at [310, 350] on span "Cocteles Clasicos" at bounding box center [318, 356] width 117 height 16
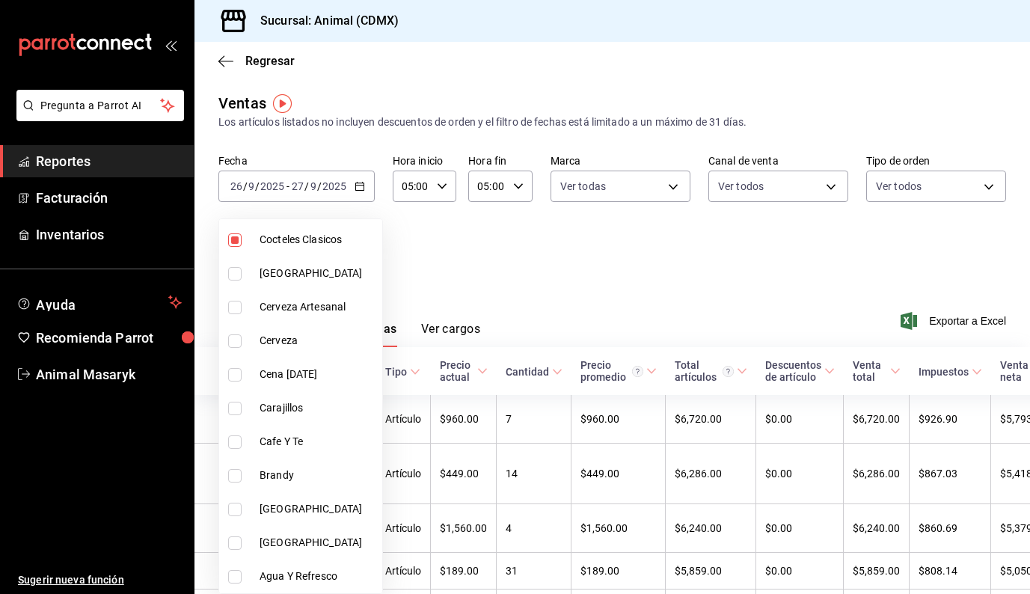
scroll to position [1530, 0]
click at [313, 408] on span "Carajillos" at bounding box center [318, 408] width 117 height 16
click at [519, 273] on div at bounding box center [515, 297] width 1030 height 594
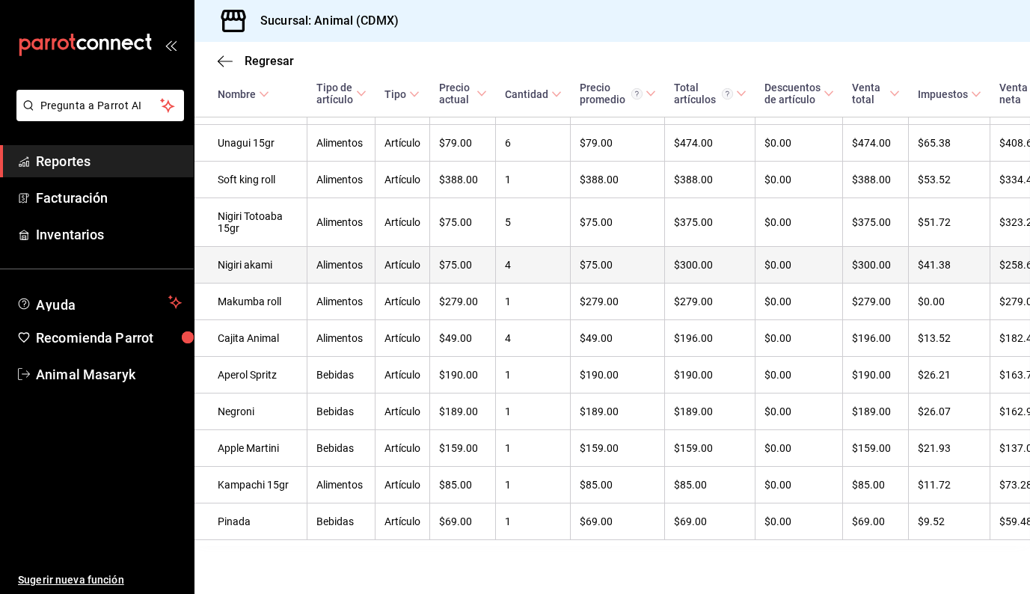
scroll to position [1718, 1]
